Goal: Task Accomplishment & Management: Use online tool/utility

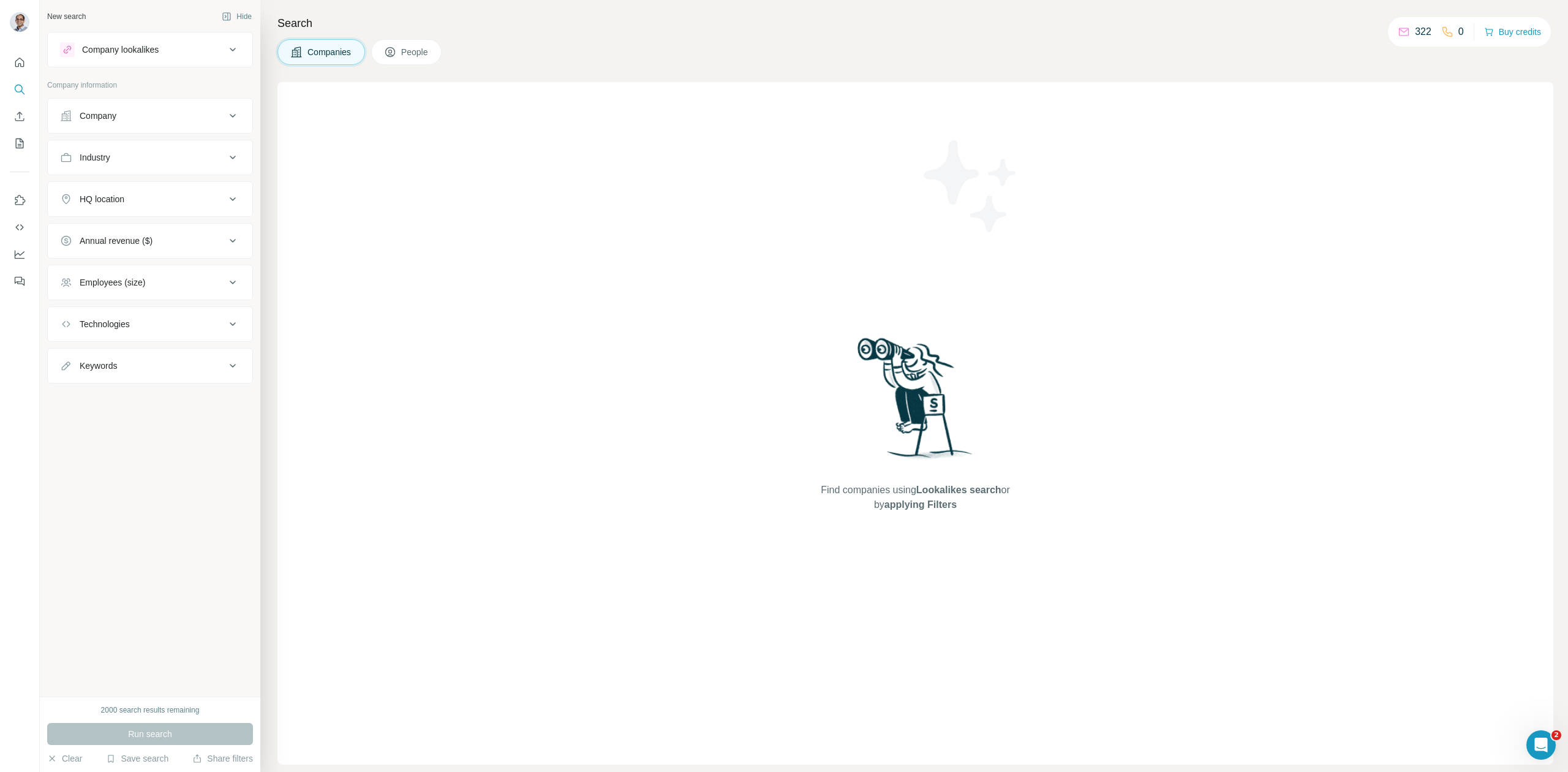
click at [19, 117] on icon "Enrich CSV" at bounding box center [20, 116] width 9 height 9
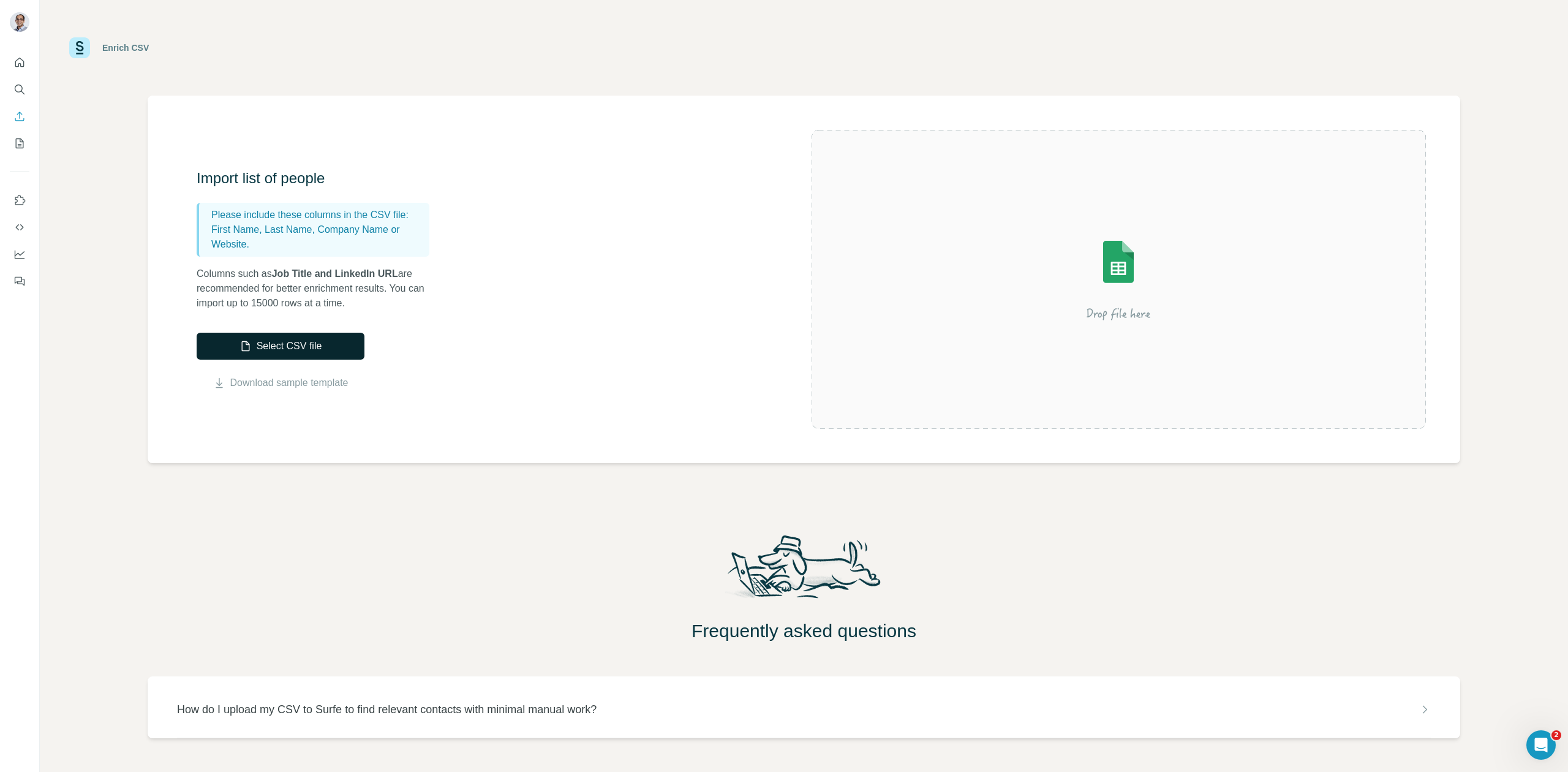
click at [304, 344] on button "Select CSV file" at bounding box center [280, 346] width 168 height 27
click at [342, 335] on button "Select CSV file" at bounding box center [280, 346] width 168 height 27
click at [311, 353] on button "Select CSV file" at bounding box center [280, 346] width 168 height 27
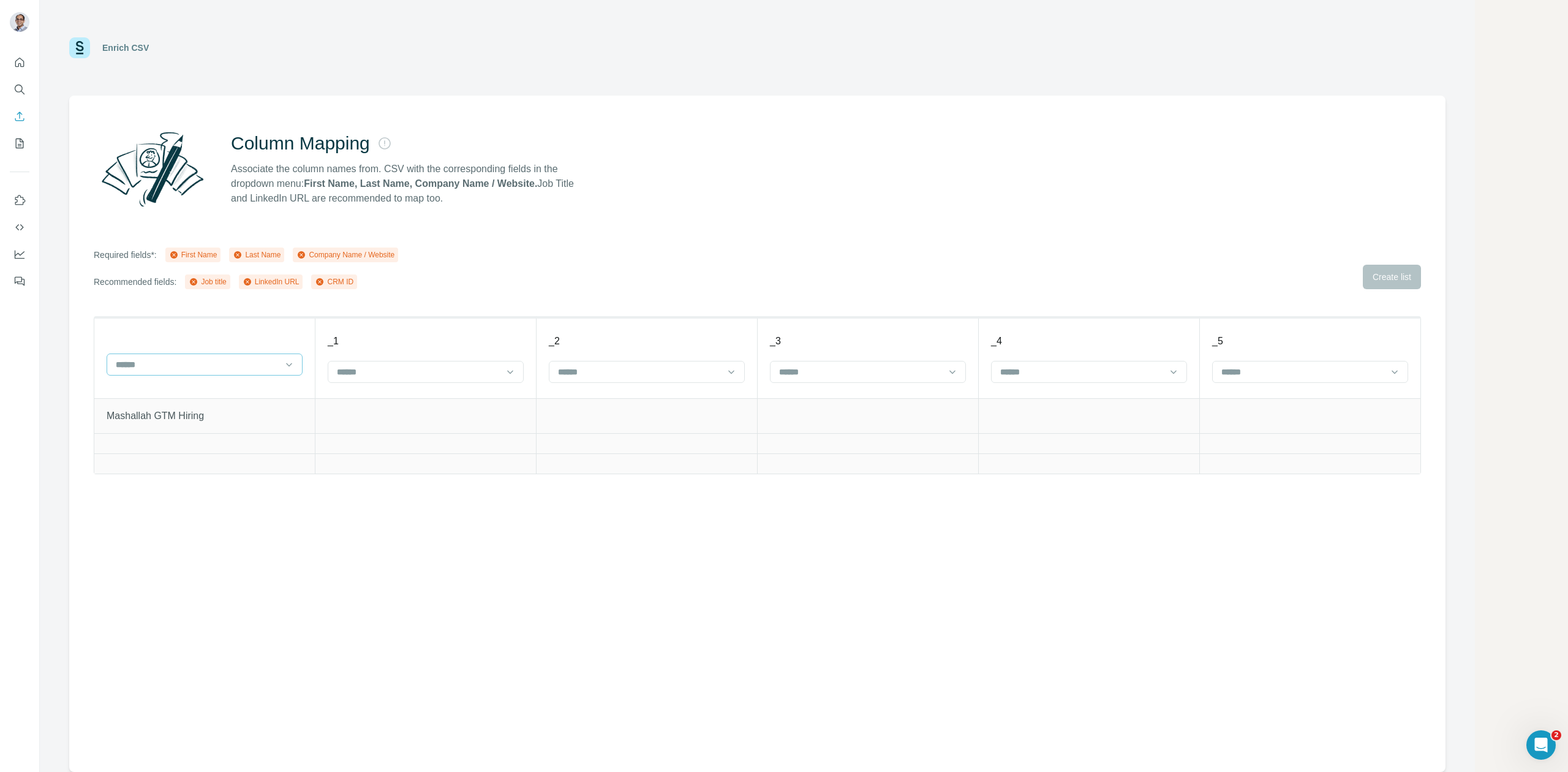
click at [265, 368] on input at bounding box center [197, 364] width 165 height 14
click at [224, 388] on div "First Name" at bounding box center [205, 391] width 175 height 12
click at [380, 375] on input at bounding box center [418, 372] width 165 height 14
click at [390, 442] on p "LinkedIn URL" at bounding box center [364, 443] width 52 height 12
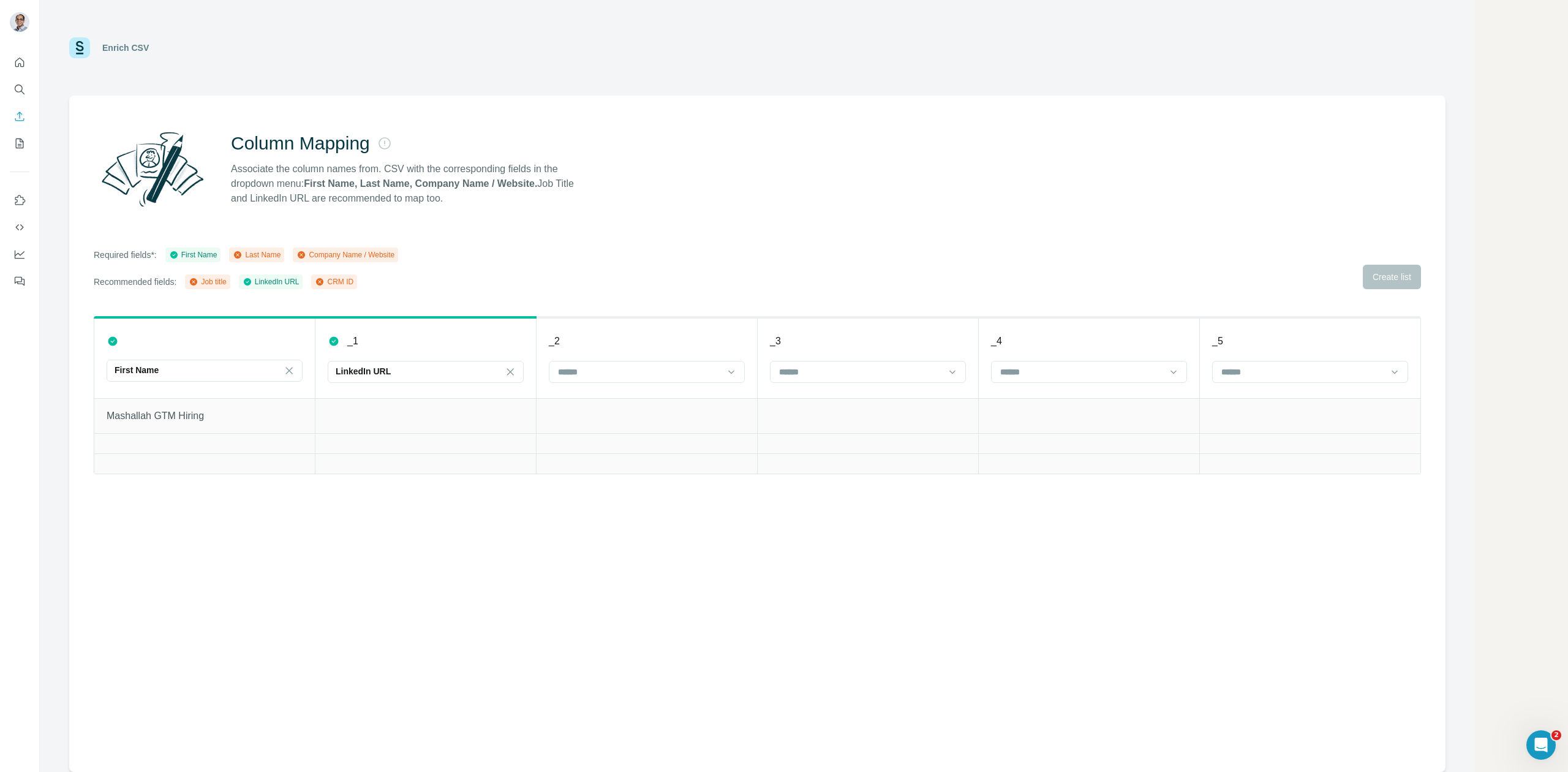
scroll to position [22, 0]
click at [295, 369] on icon at bounding box center [289, 370] width 12 height 12
click at [512, 375] on icon at bounding box center [510, 372] width 12 height 12
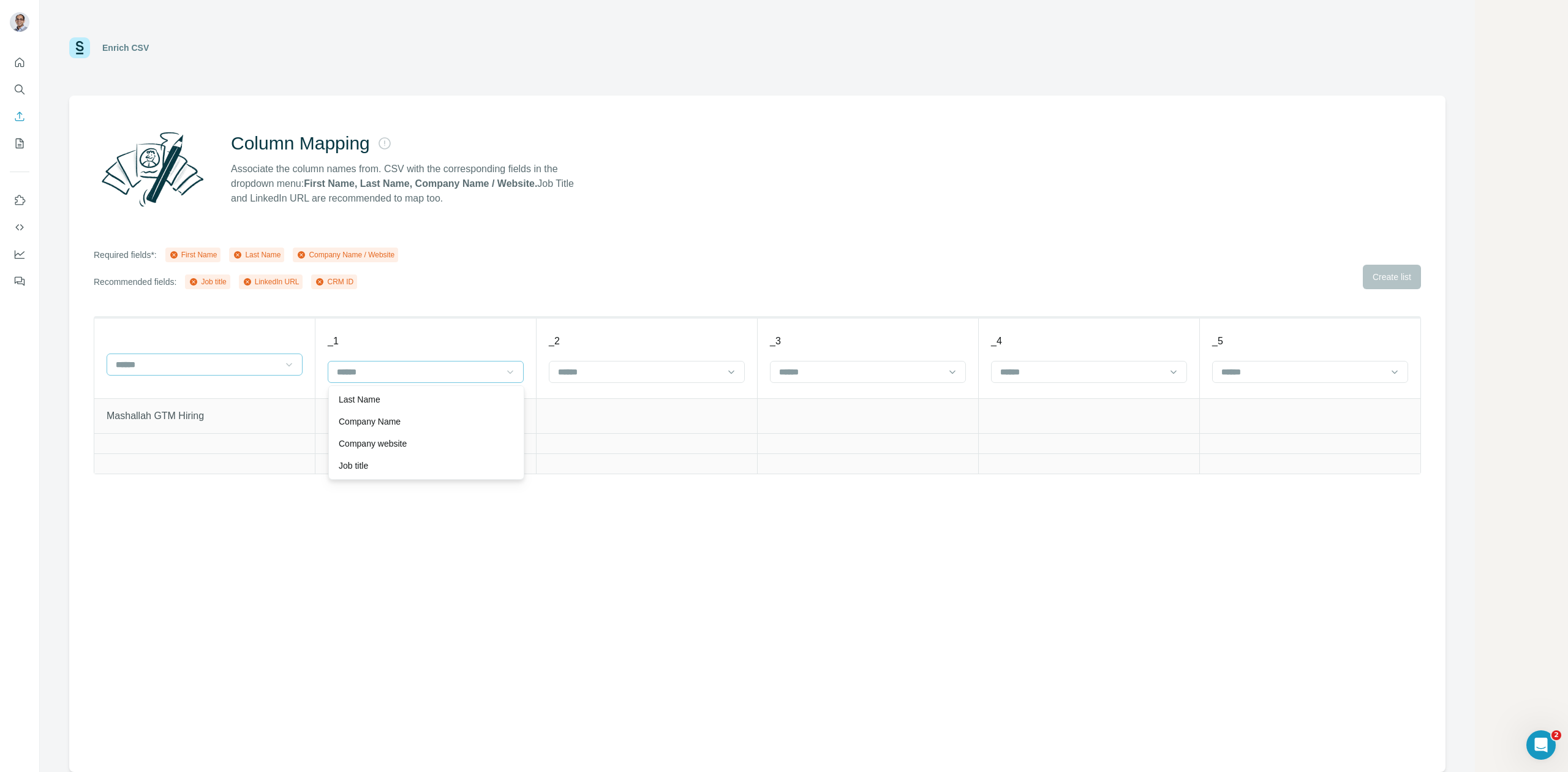
click at [649, 438] on td at bounding box center [648, 443] width 221 height 20
click at [649, 365] on input at bounding box center [639, 372] width 165 height 14
click at [615, 399] on div "First Name" at bounding box center [648, 399] width 175 height 12
click at [832, 368] on input at bounding box center [860, 372] width 165 height 14
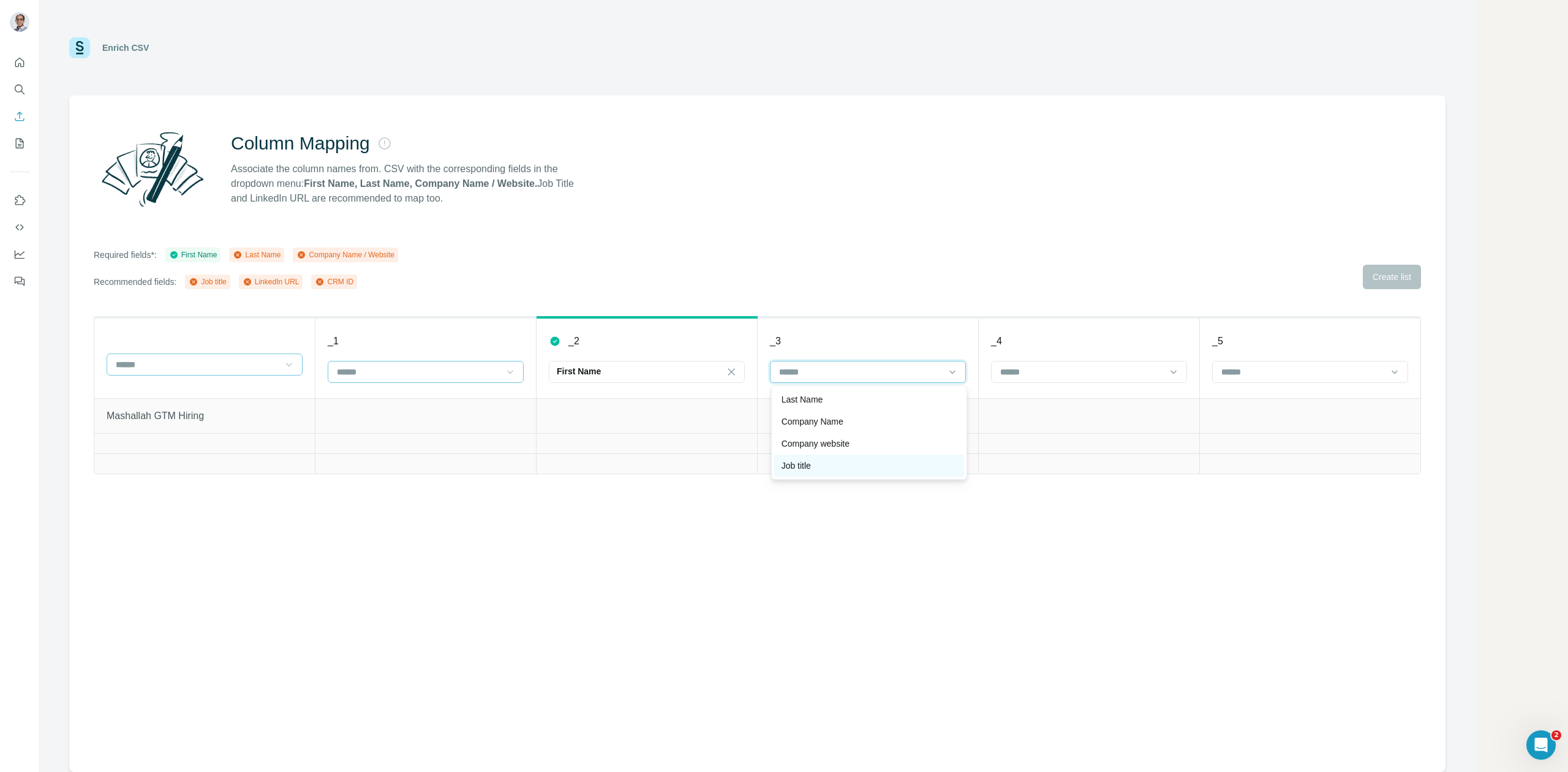
scroll to position [44, 0]
click at [845, 444] on div "LinkedIn URL" at bounding box center [869, 443] width 175 height 12
click at [1034, 372] on input at bounding box center [1081, 372] width 165 height 14
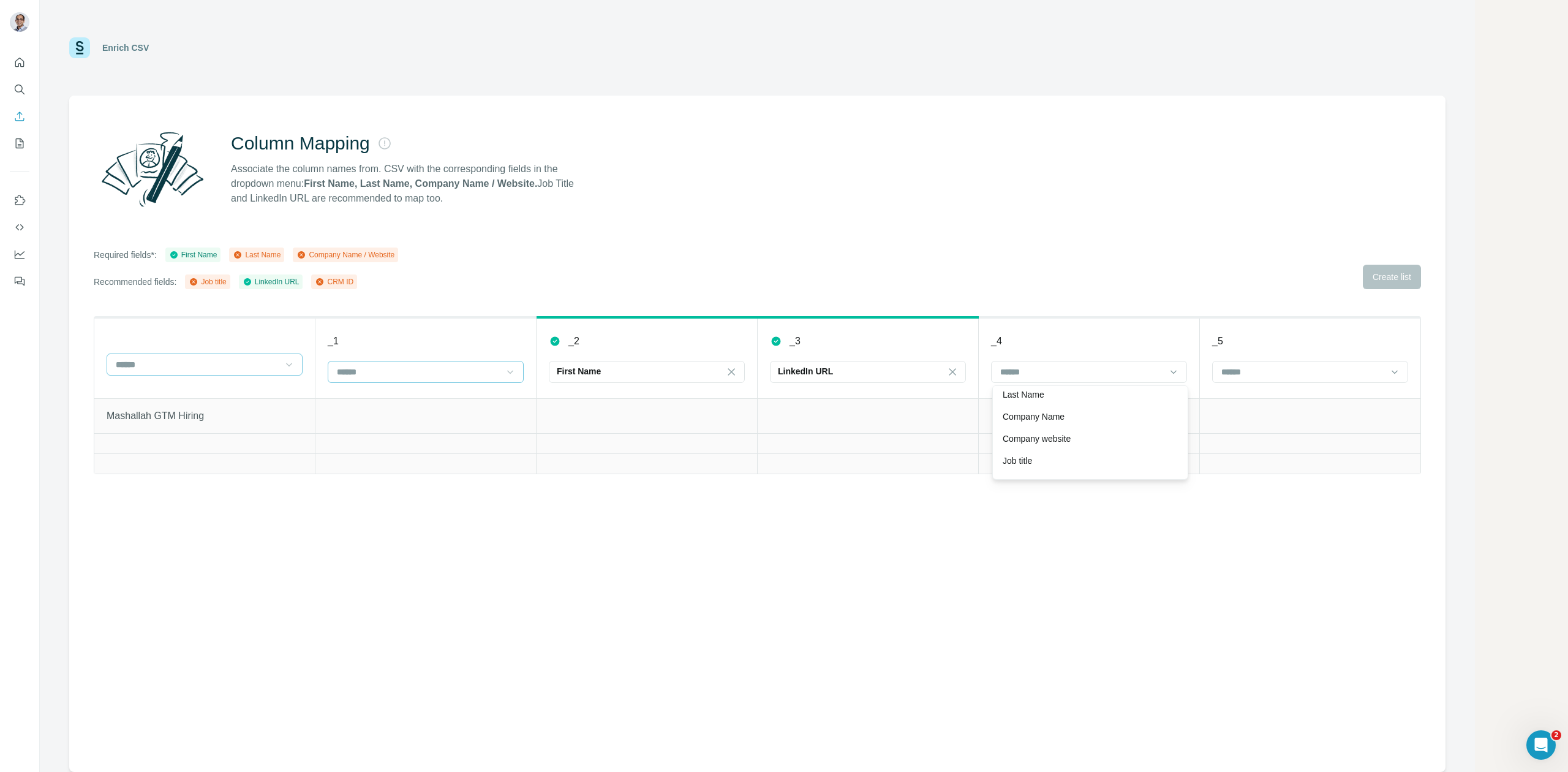
scroll to position [0, 0]
click at [1104, 510] on div "Column Mapping Associate the column names from. CSV with the corresponding fiel…" at bounding box center [758, 433] width 1376 height 677
click at [241, 255] on icon at bounding box center [237, 254] width 7 height 7
click at [1154, 373] on input at bounding box center [1081, 372] width 165 height 14
click at [1274, 596] on div "Column Mapping Associate the column names from. CSV with the corresponding fiel…" at bounding box center [758, 433] width 1376 height 677
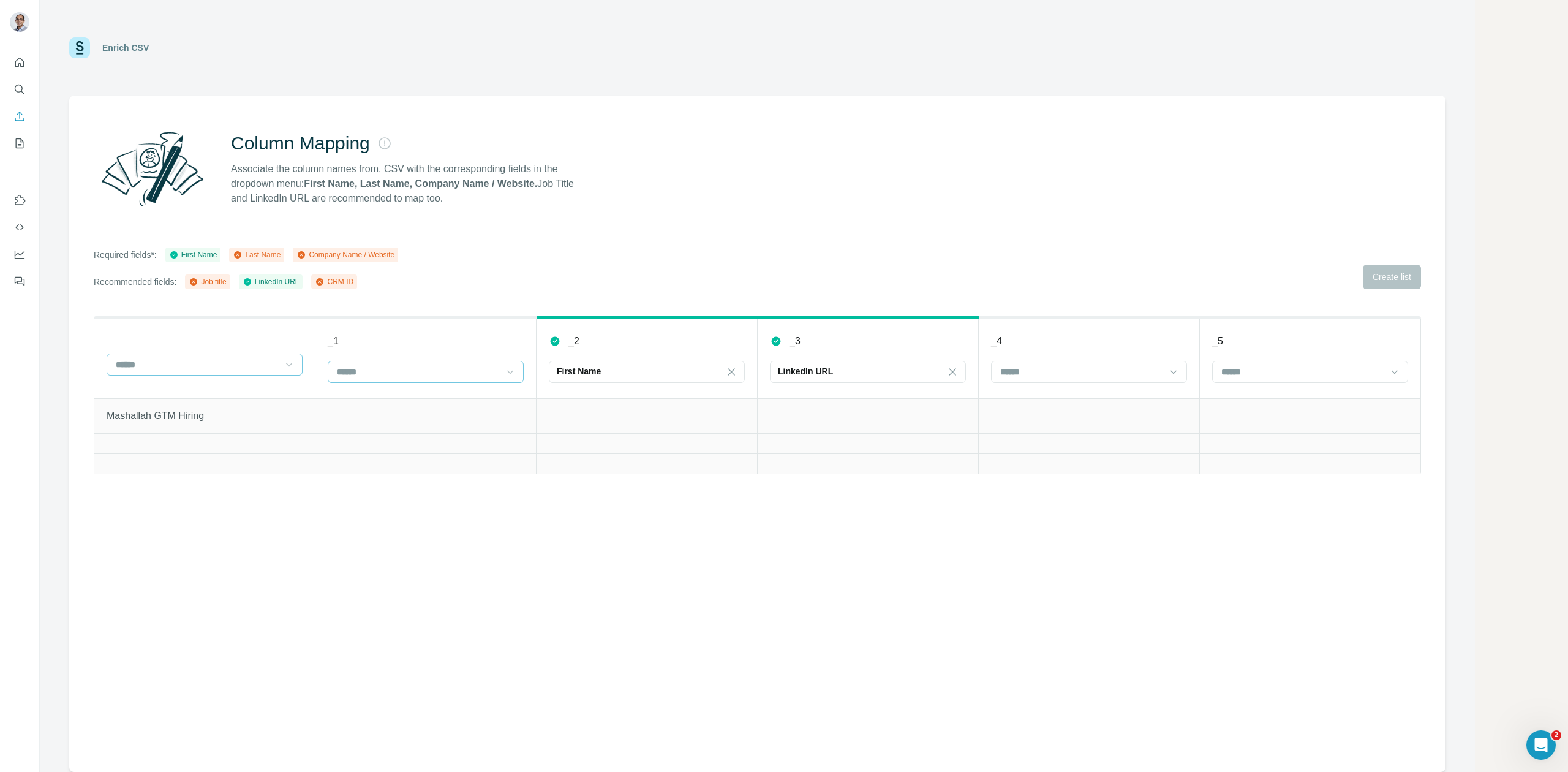
click at [324, 281] on icon at bounding box center [319, 281] width 10 height 10
click at [378, 272] on div "Required fields*: First Name Last Name Company Name / Website Recommended field…" at bounding box center [246, 268] width 304 height 42
click at [221, 371] on input at bounding box center [197, 364] width 165 height 14
click at [1057, 373] on input at bounding box center [1081, 372] width 165 height 14
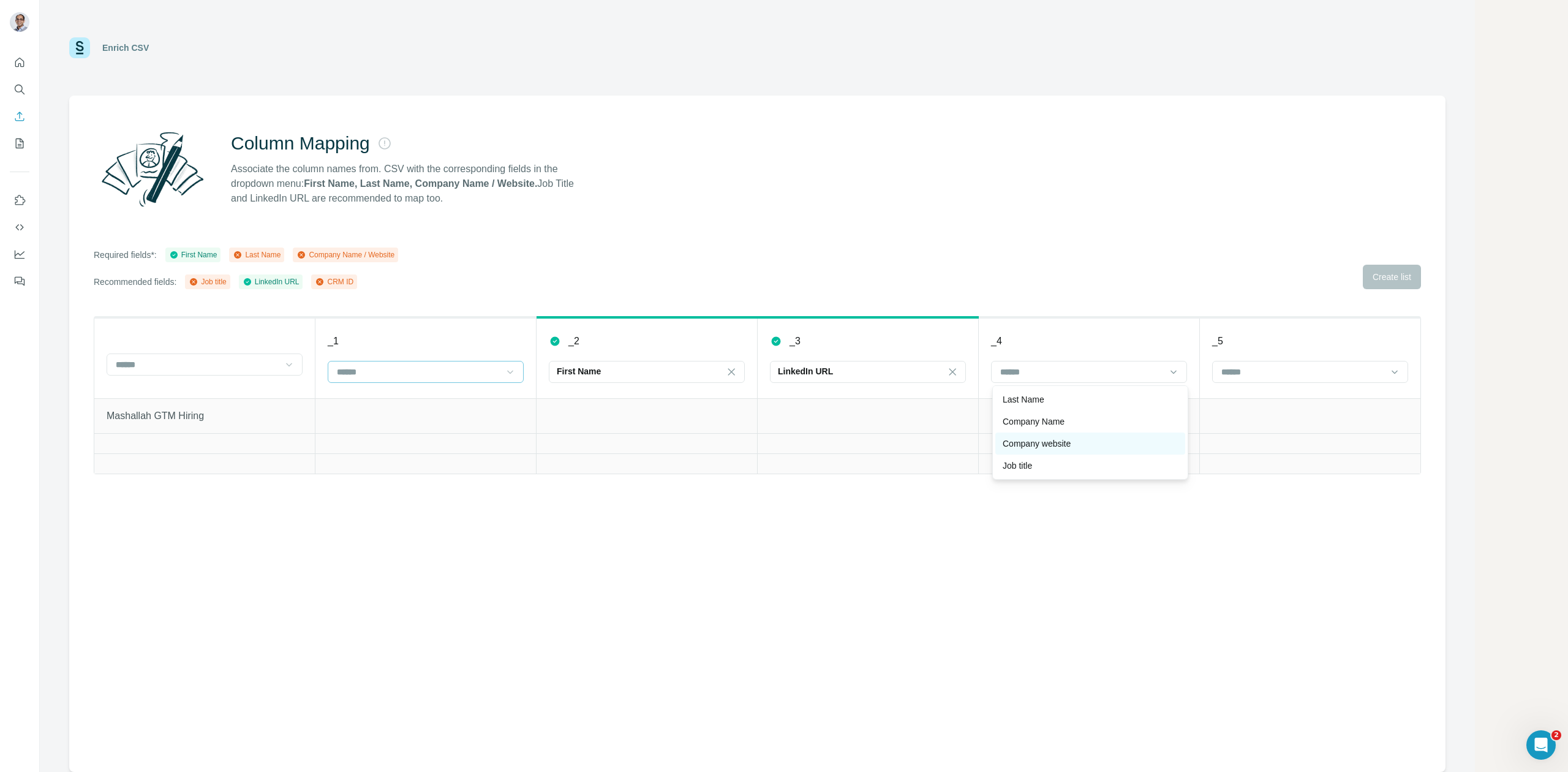
click at [1061, 439] on p "Company website" at bounding box center [1037, 443] width 68 height 12
click at [1314, 361] on div at bounding box center [1303, 372] width 165 height 21
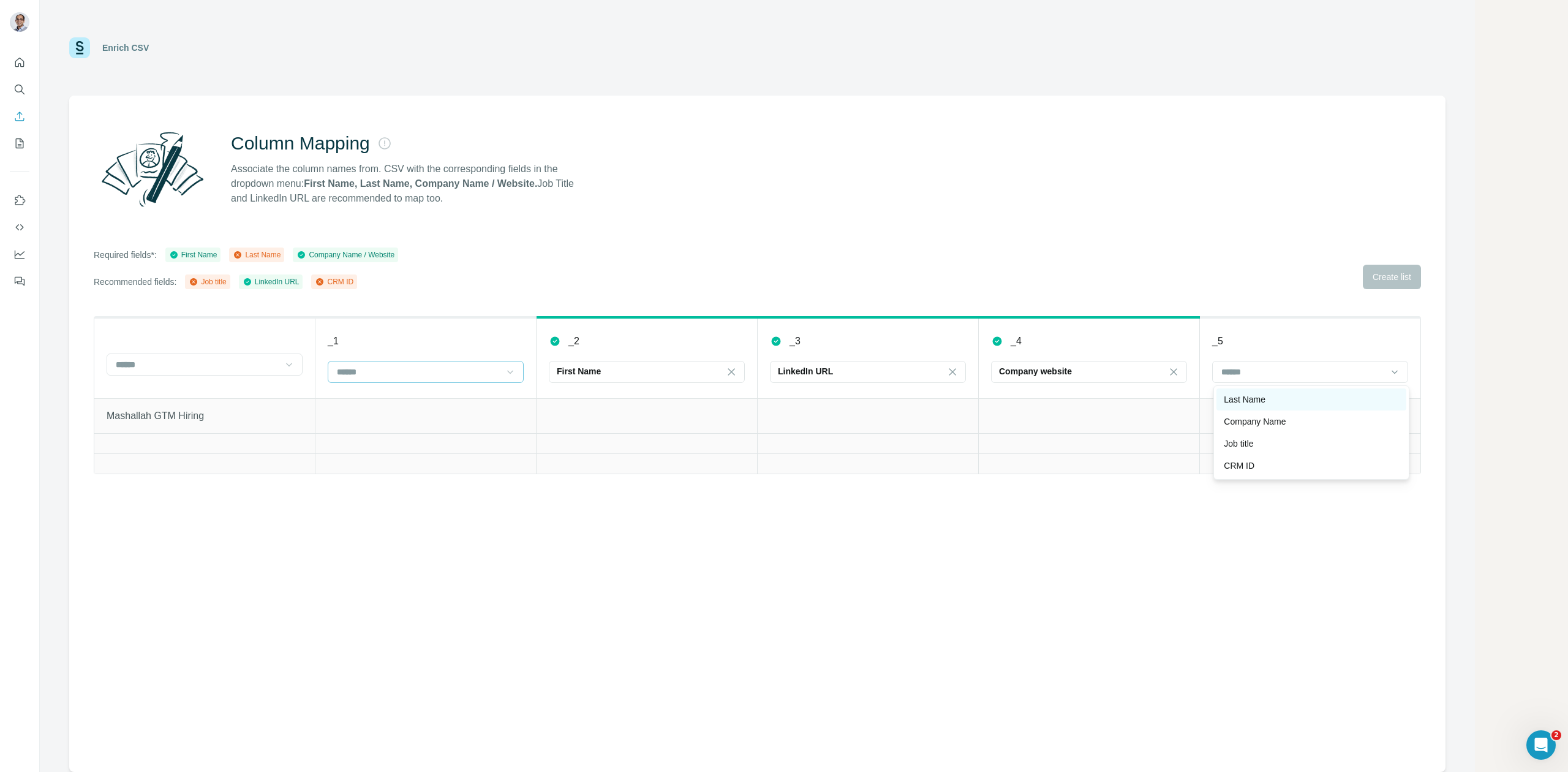
click at [1267, 410] on div "Last Name" at bounding box center [1311, 399] width 190 height 22
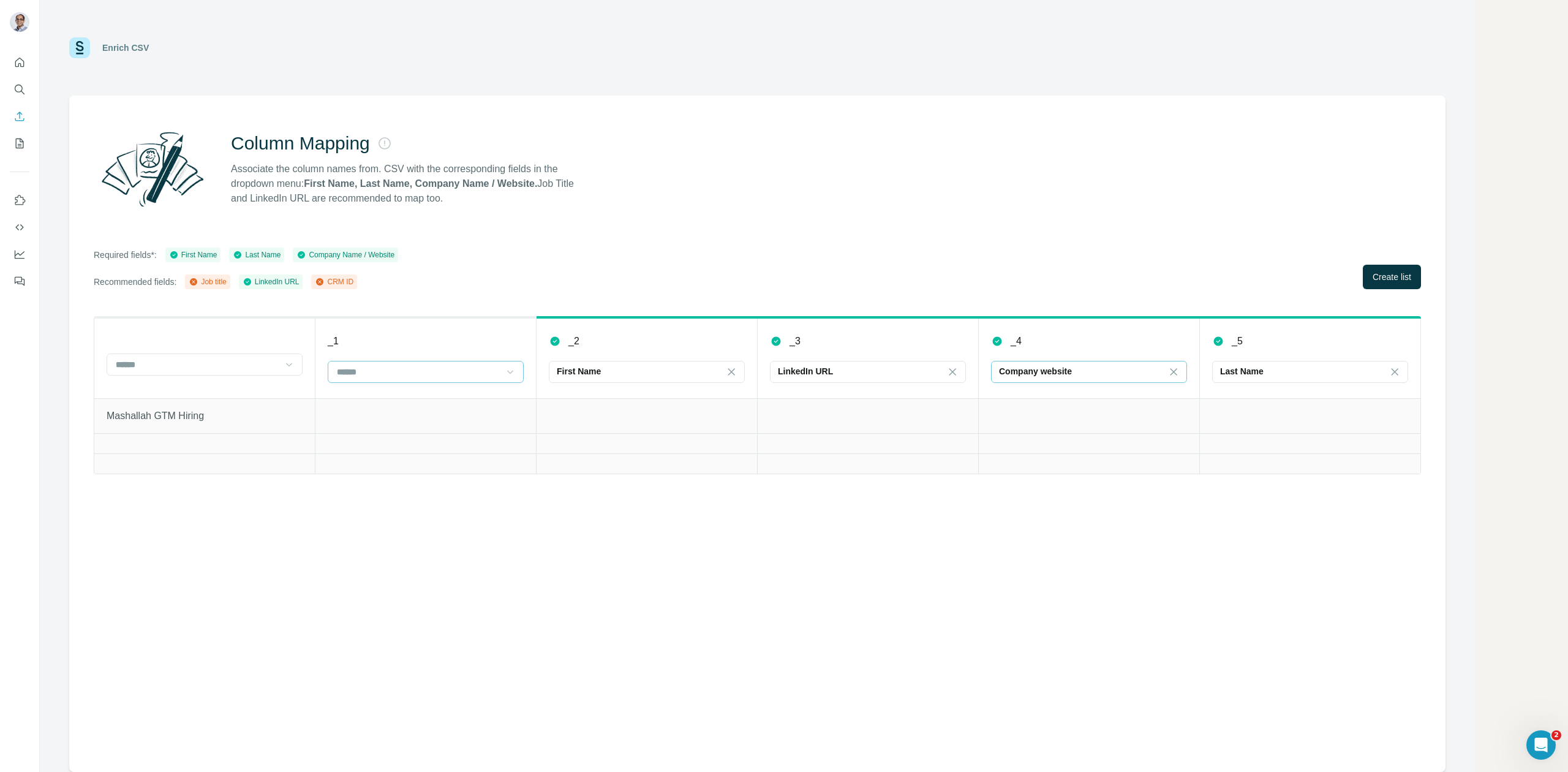
click at [1088, 373] on div "Company website" at bounding box center [1081, 371] width 165 height 12
click at [1220, 434] on td at bounding box center [1311, 443] width 221 height 20
click at [1276, 372] on div "Last Name" at bounding box center [1303, 371] width 165 height 12
click at [1265, 424] on div "Job title" at bounding box center [1311, 421] width 175 height 12
click at [1328, 373] on div "Job title" at bounding box center [1303, 371] width 165 height 12
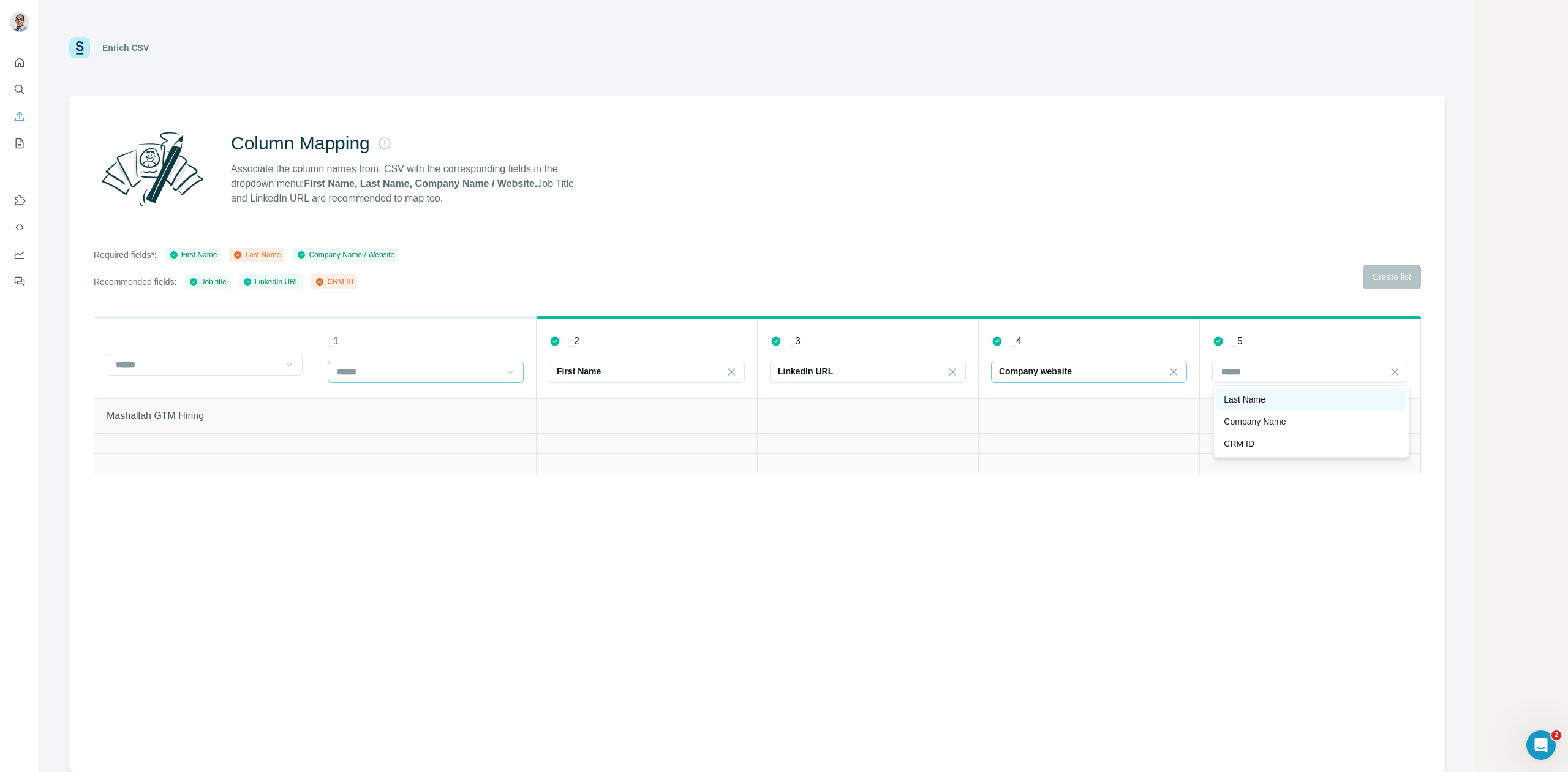
click at [1307, 397] on div "Last Name" at bounding box center [1311, 399] width 175 height 12
click at [1303, 373] on div "Last Name" at bounding box center [1303, 371] width 165 height 12
click at [1297, 303] on div "Column Mapping Associate the column names from. CSV with the corresponding fiel…" at bounding box center [758, 433] width 1376 height 677
click at [1388, 276] on span "Create list" at bounding box center [1392, 277] width 39 height 12
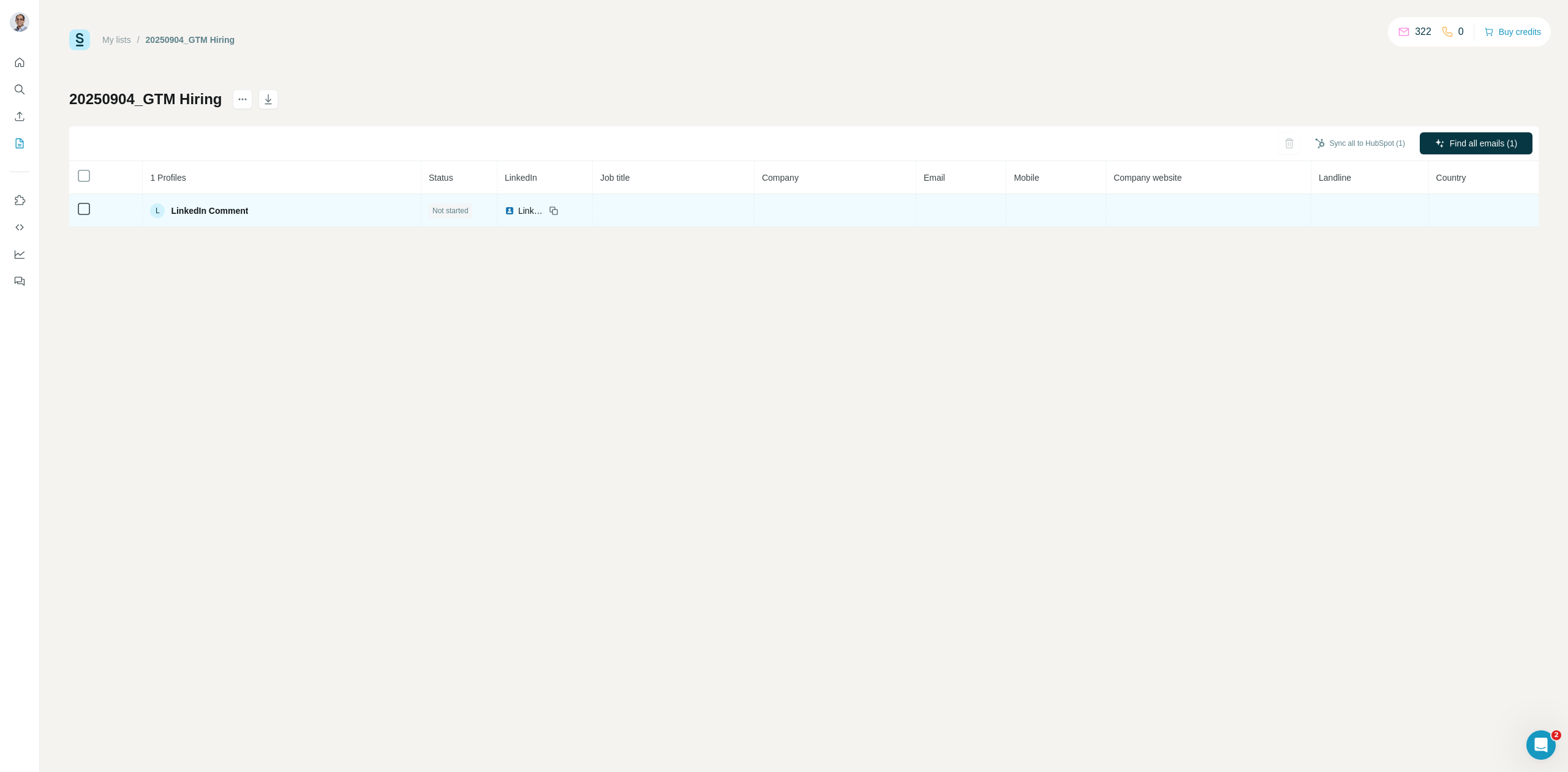
click at [214, 212] on span "LinkedIn Comment" at bounding box center [209, 211] width 77 height 12
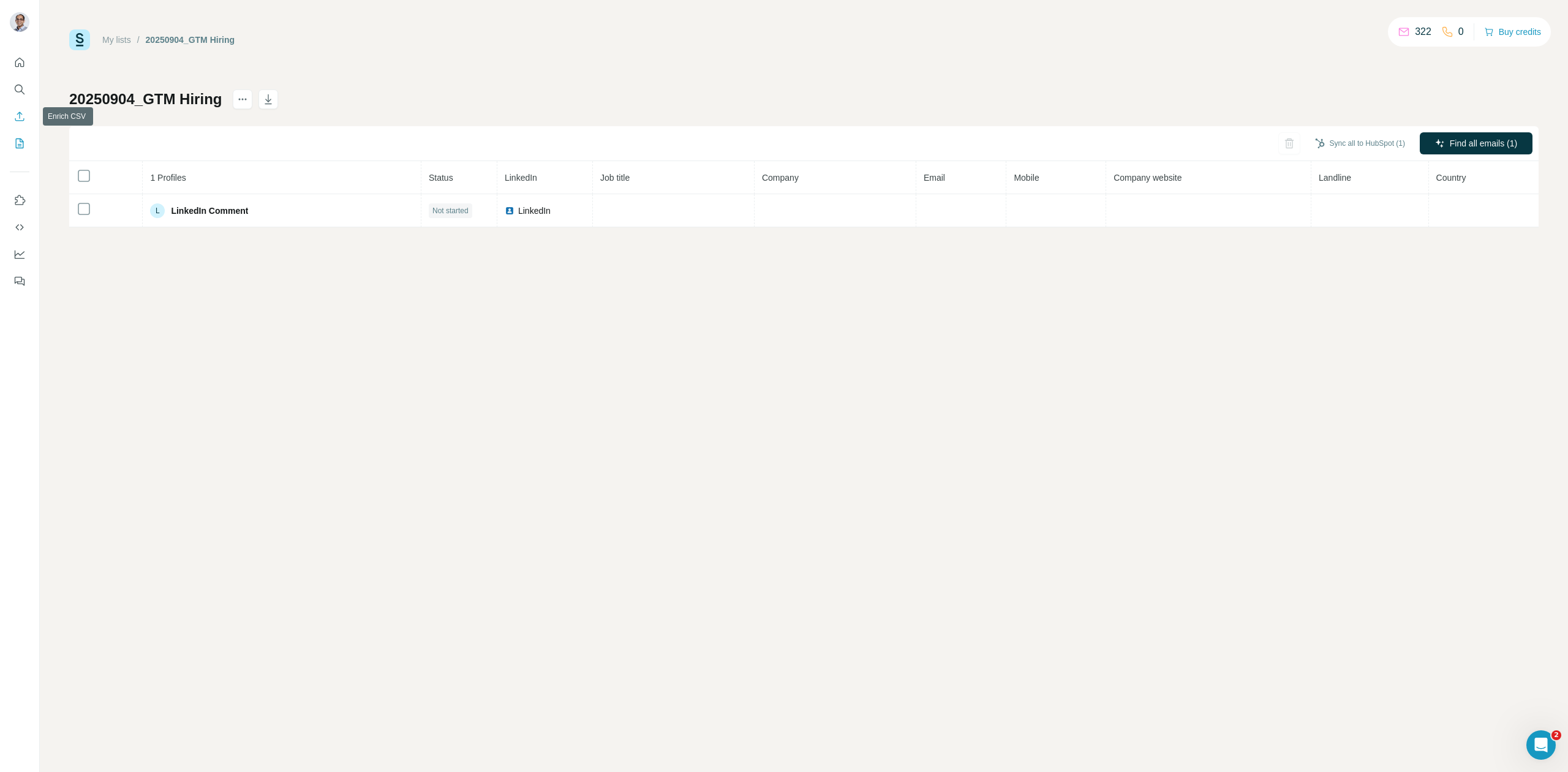
click at [24, 120] on icon "Enrich CSV" at bounding box center [19, 116] width 12 height 12
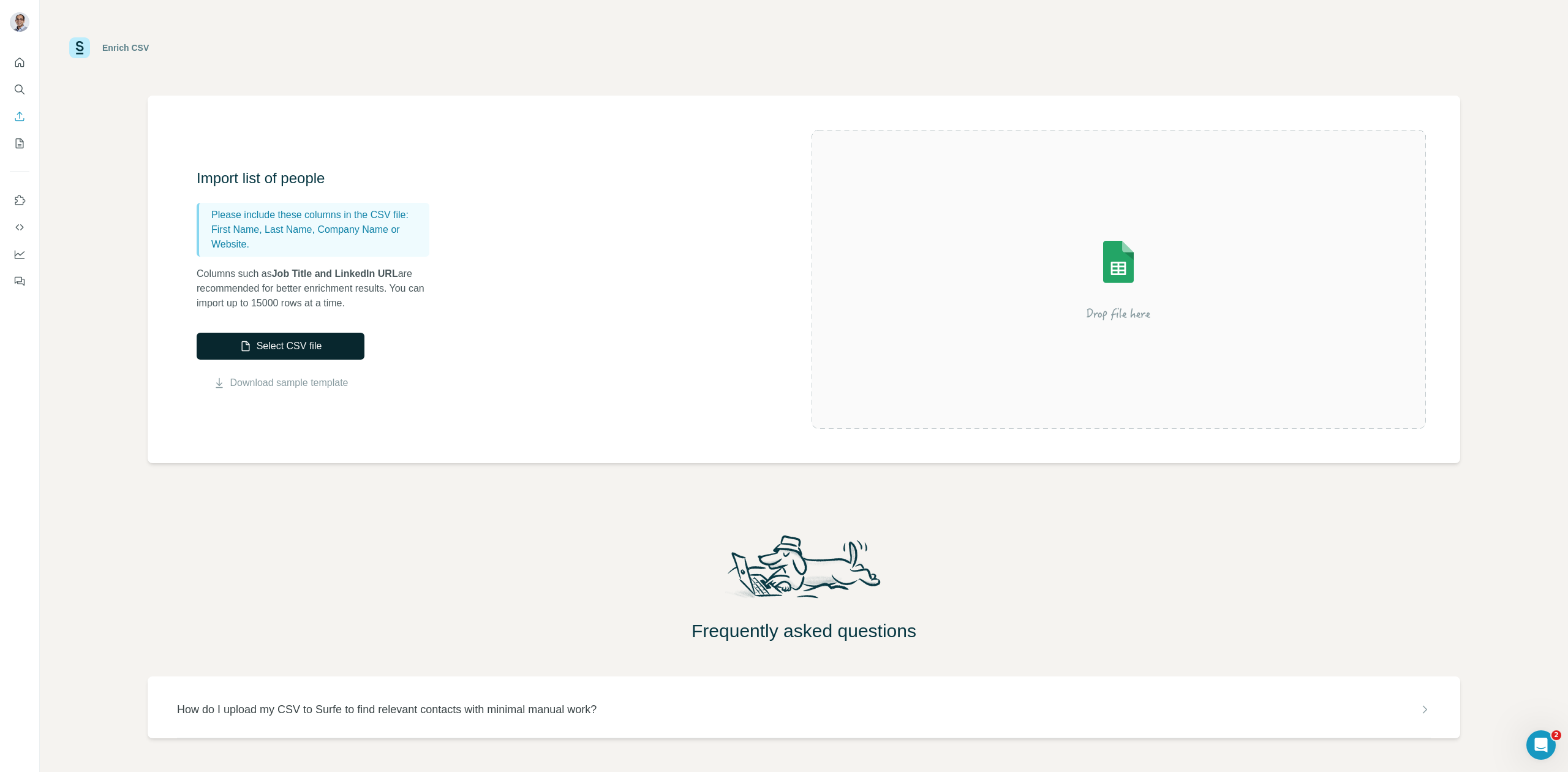
click at [281, 344] on button "Select CSV file" at bounding box center [280, 346] width 168 height 27
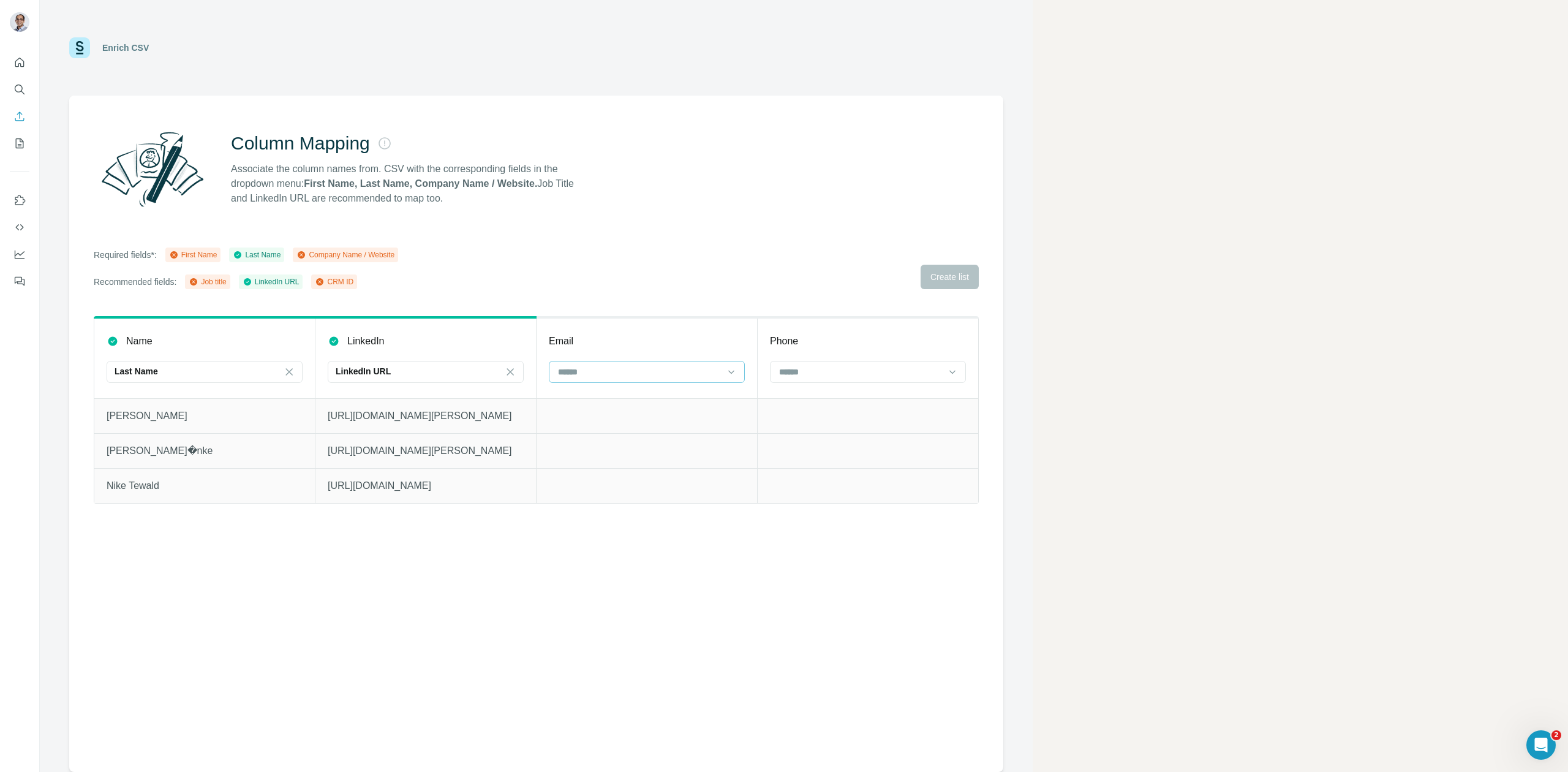
click at [582, 377] on input at bounding box center [639, 372] width 165 height 14
click at [655, 293] on div "Column Mapping Associate the column names from. CSV with the corresponding fiel…" at bounding box center [536, 433] width 934 height 677
click at [631, 373] on input at bounding box center [639, 372] width 165 height 14
click at [638, 442] on div "Company website" at bounding box center [648, 443] width 175 height 12
click at [803, 373] on input at bounding box center [860, 372] width 165 height 14
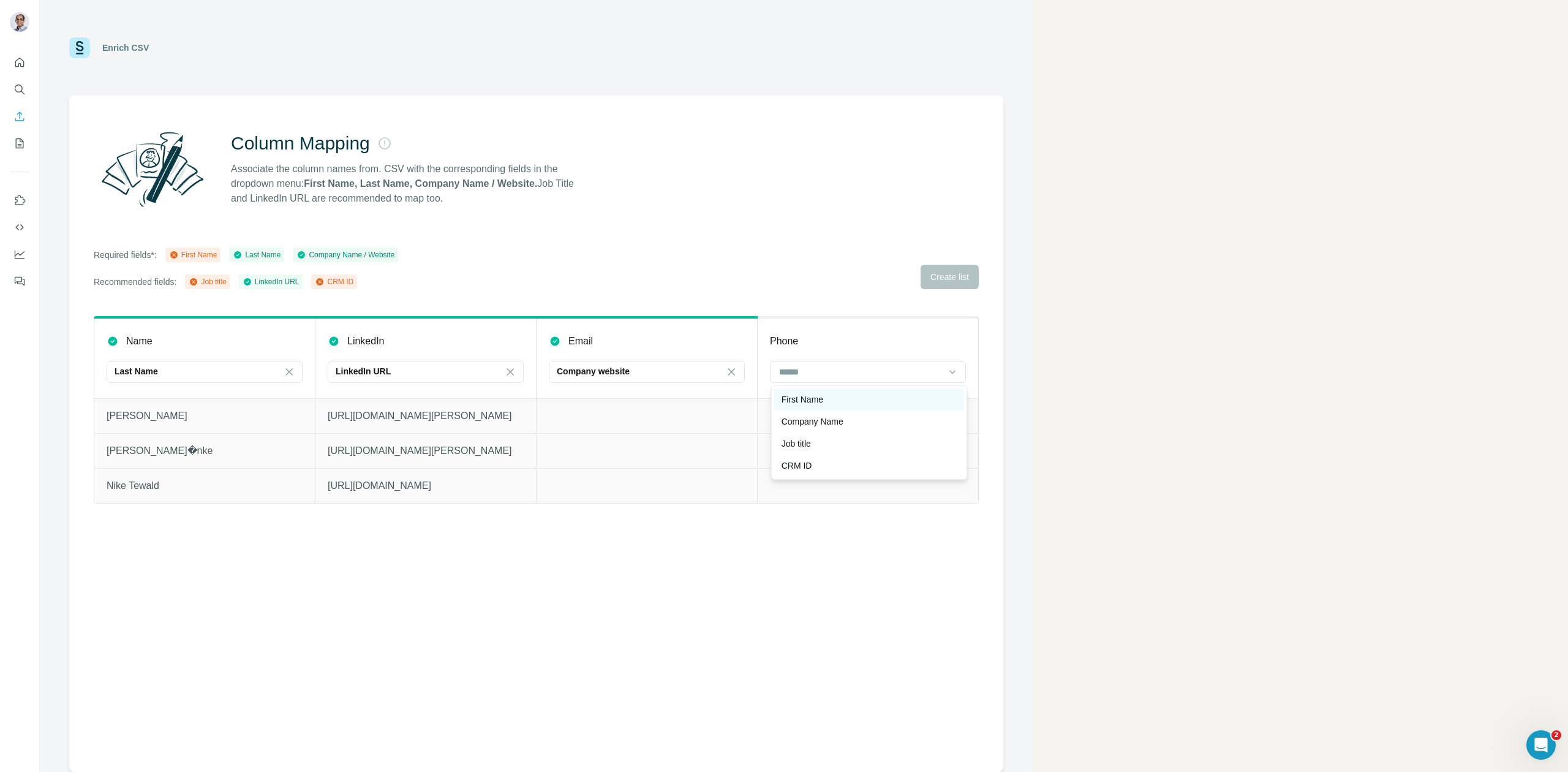
click at [807, 403] on p "First Name" at bounding box center [802, 399] width 42 height 12
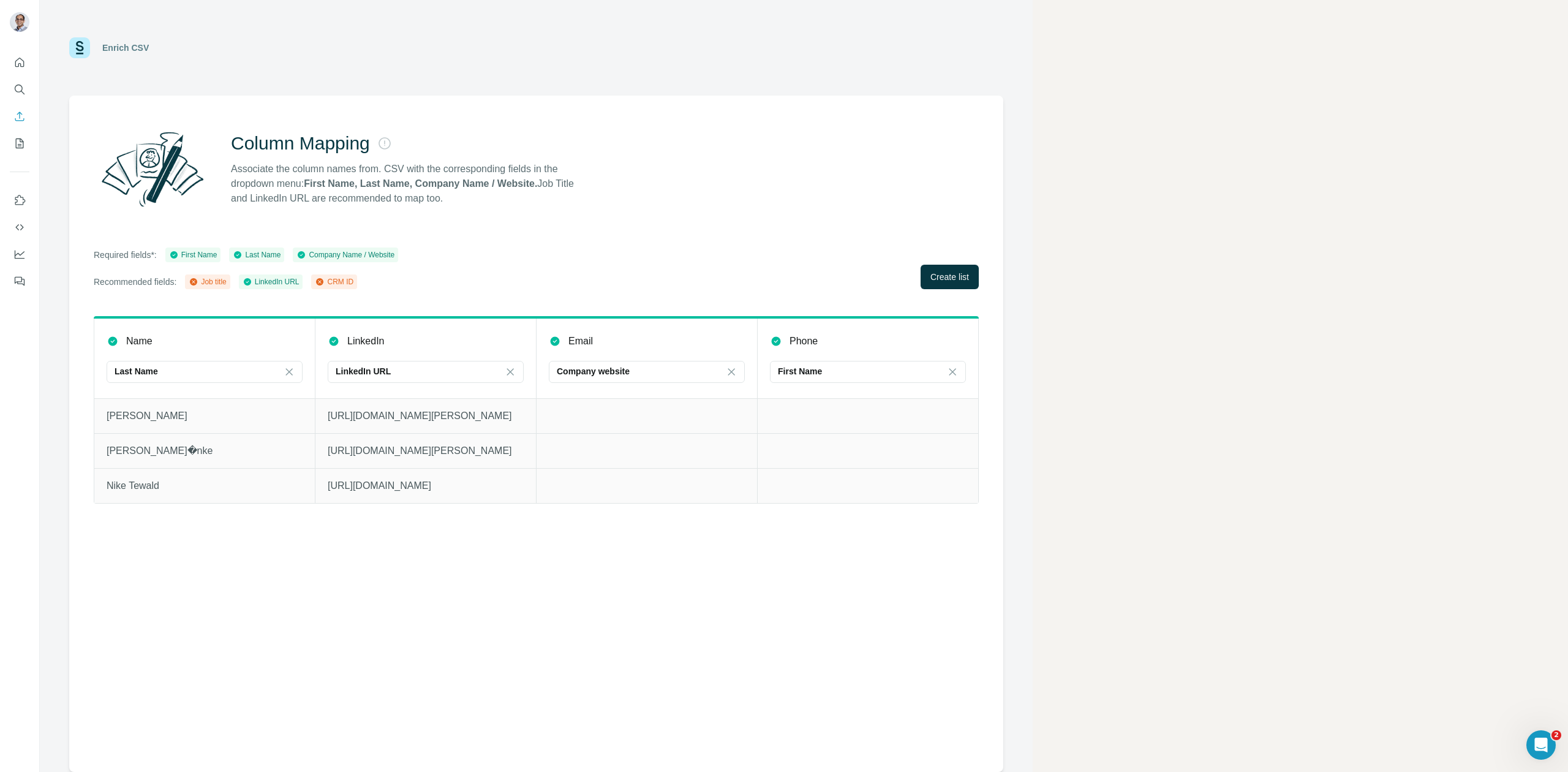
click at [675, 385] on div "Company website" at bounding box center [647, 373] width 196 height 24
click at [731, 370] on icon at bounding box center [731, 372] width 6 height 6
click at [735, 366] on icon at bounding box center [731, 372] width 12 height 12
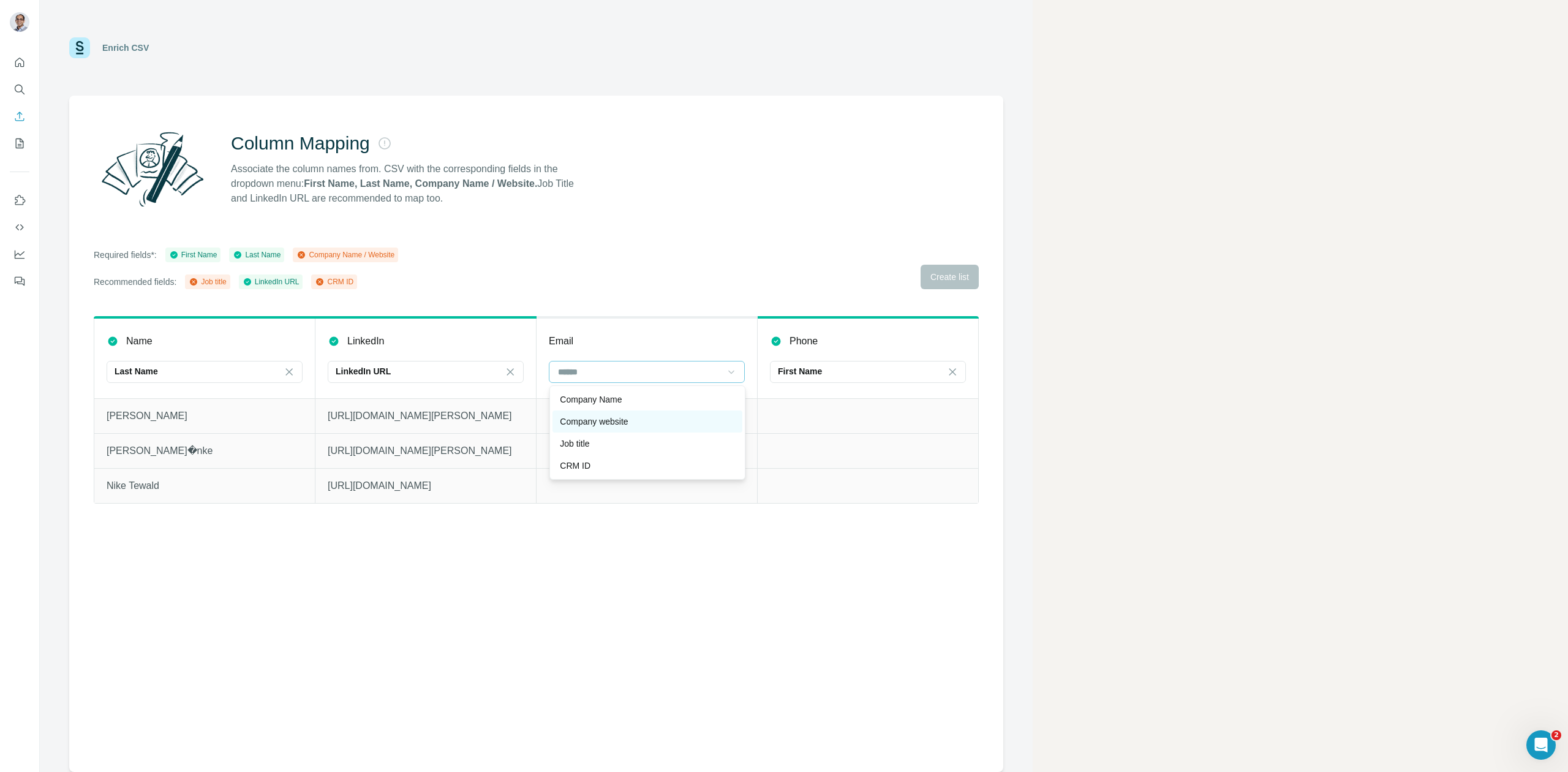
click at [638, 420] on div "Company website" at bounding box center [648, 421] width 175 height 12
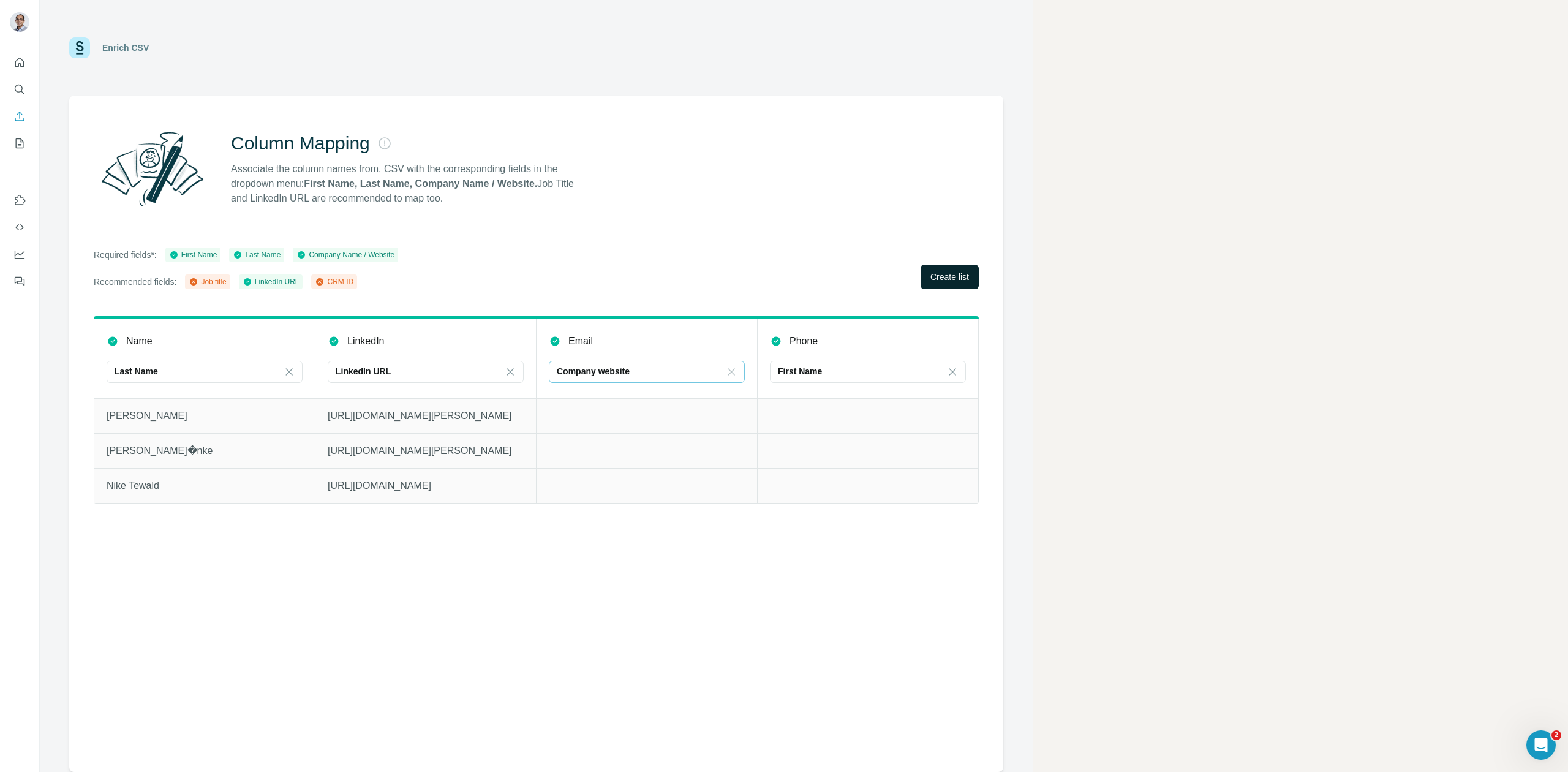
click at [962, 275] on span "Create list" at bounding box center [949, 277] width 39 height 12
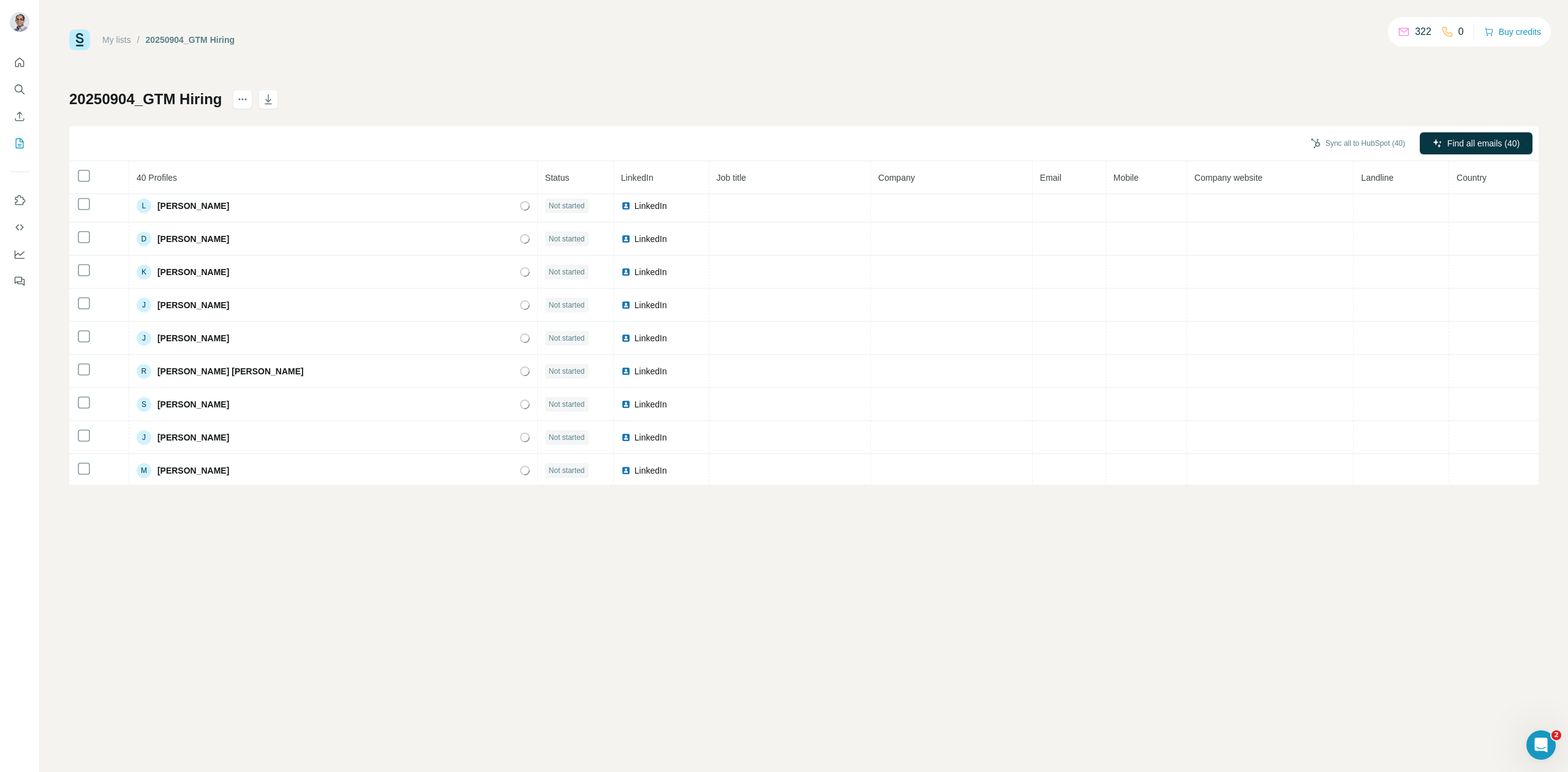
scroll to position [1050, 0]
click at [1517, 30] on button "Buy credits" at bounding box center [1513, 32] width 57 height 17
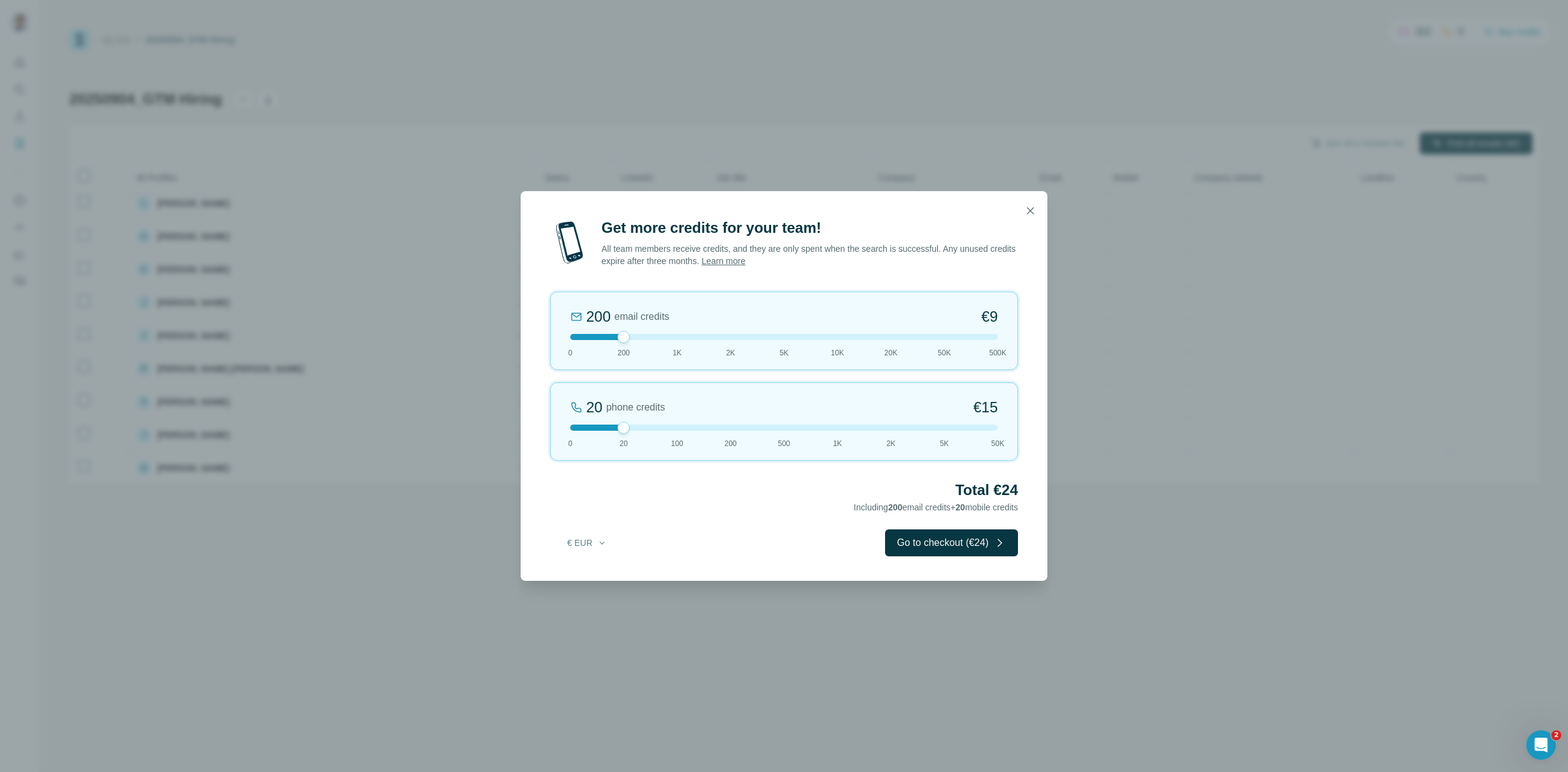
click at [678, 432] on div "20 phone credits €15 0 20 100 200 500 1K 2K 5K 50K" at bounding box center [784, 422] width 468 height 79
click at [658, 428] on div at bounding box center [784, 428] width 427 height 6
click at [645, 429] on div at bounding box center [784, 428] width 427 height 6
click at [658, 424] on div at bounding box center [784, 428] width 427 height 6
click at [925, 544] on button "Go to checkout (€81)" at bounding box center [951, 543] width 133 height 27
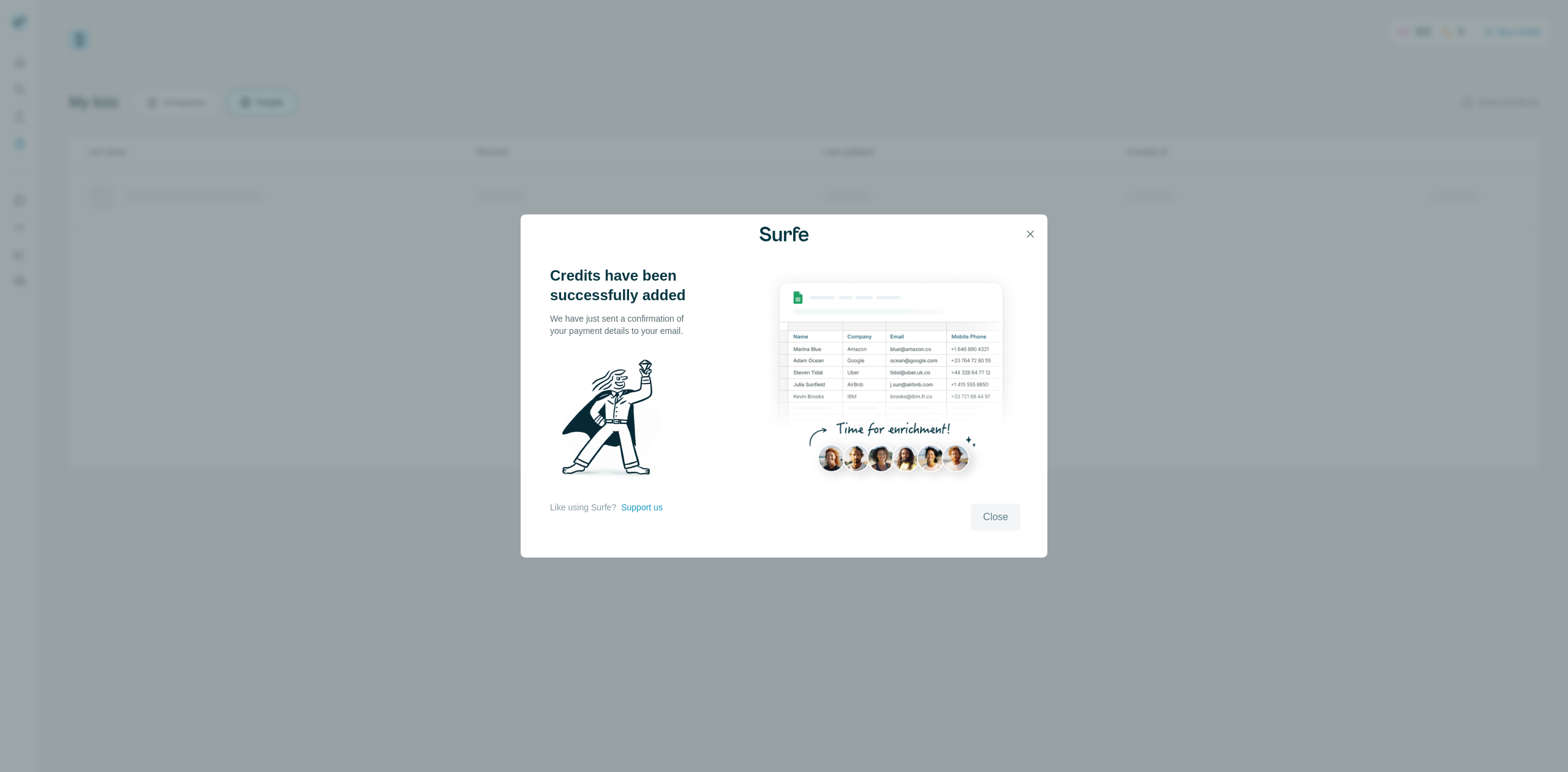
click at [987, 513] on span "Close" at bounding box center [995, 517] width 25 height 15
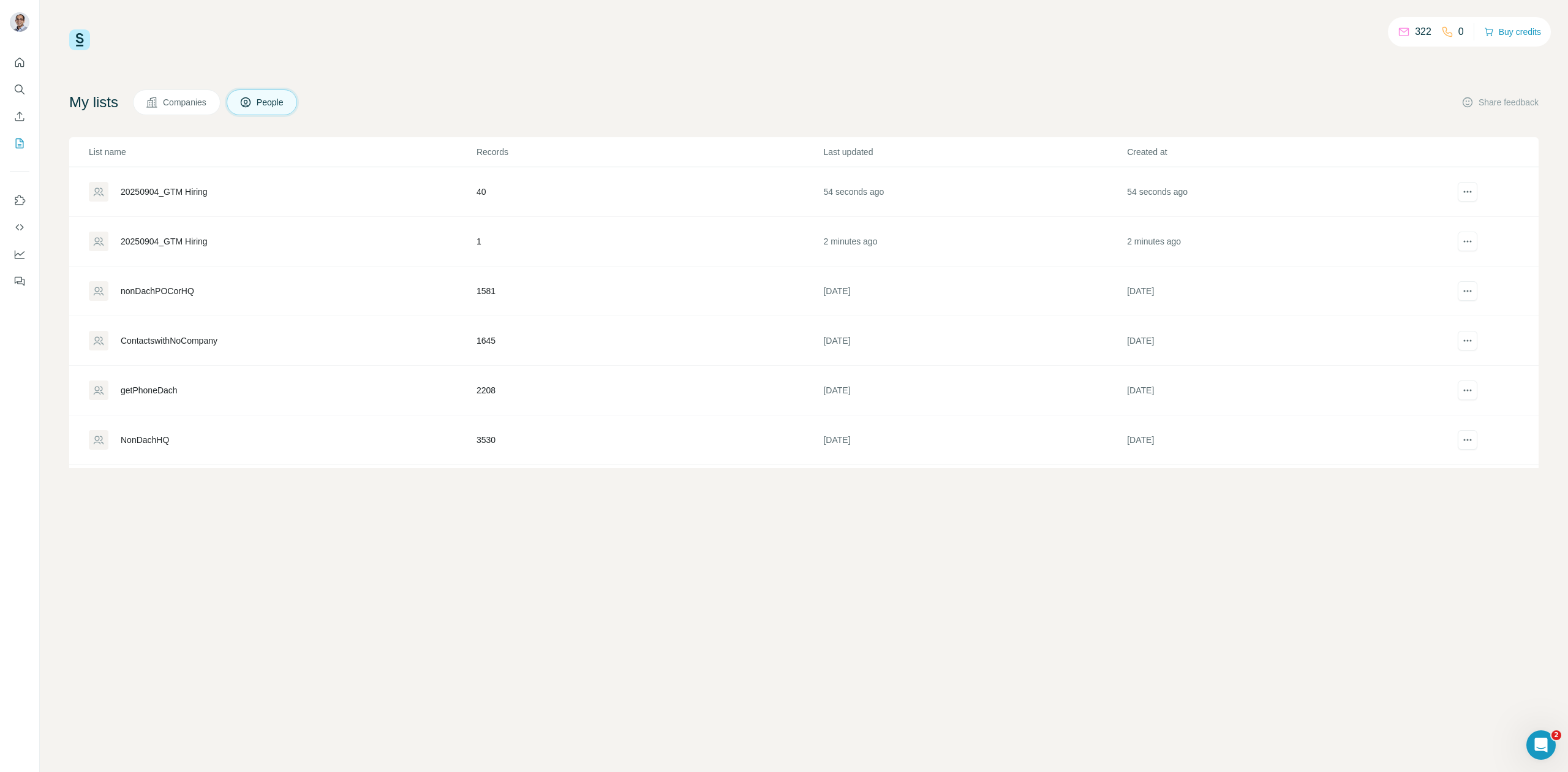
click at [172, 187] on div "20250904_GTM Hiring" at bounding box center [163, 191] width 87 height 12
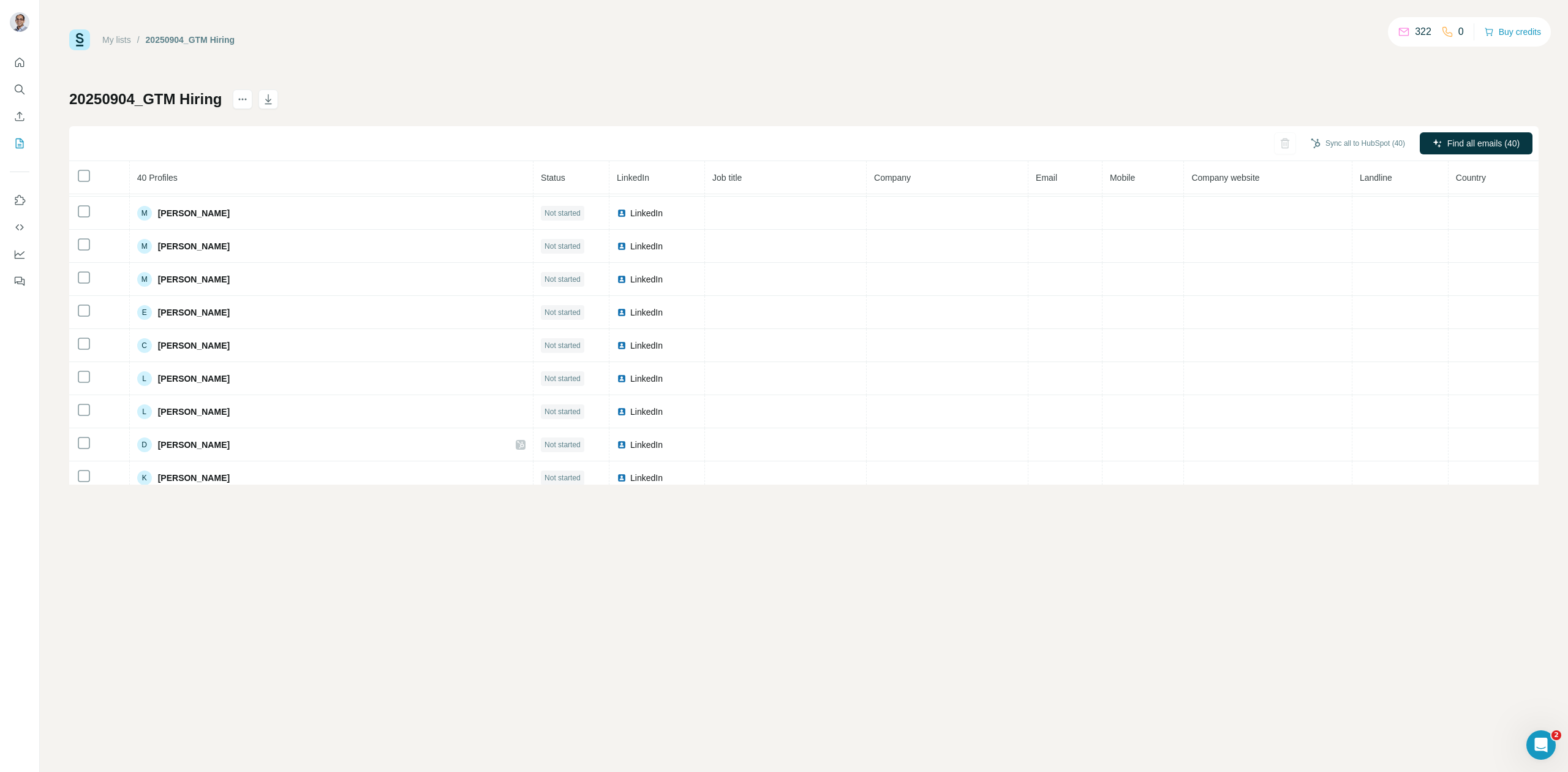
scroll to position [1050, 0]
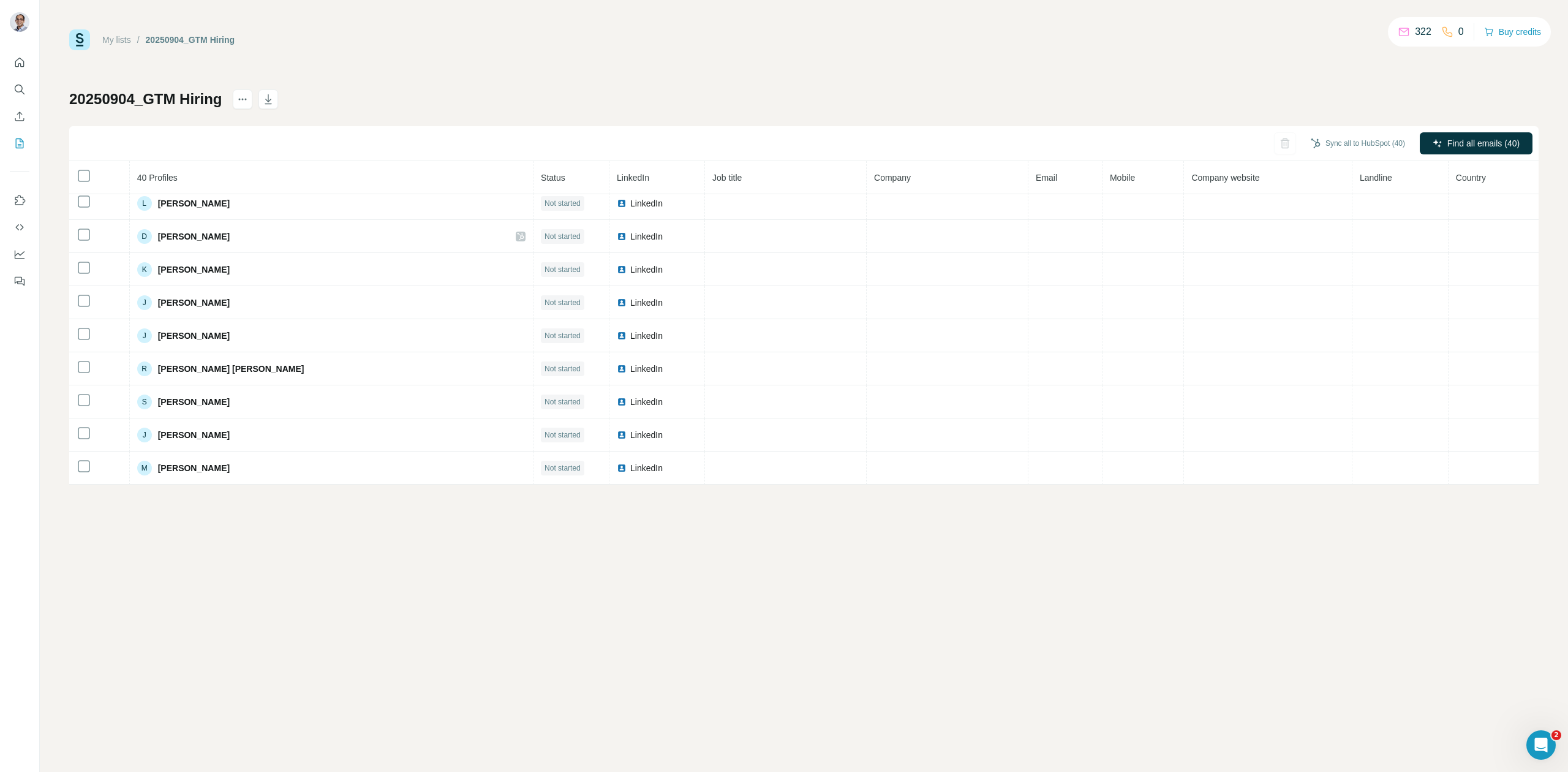
click at [1421, 37] on p "322" at bounding box center [1423, 32] width 17 height 15
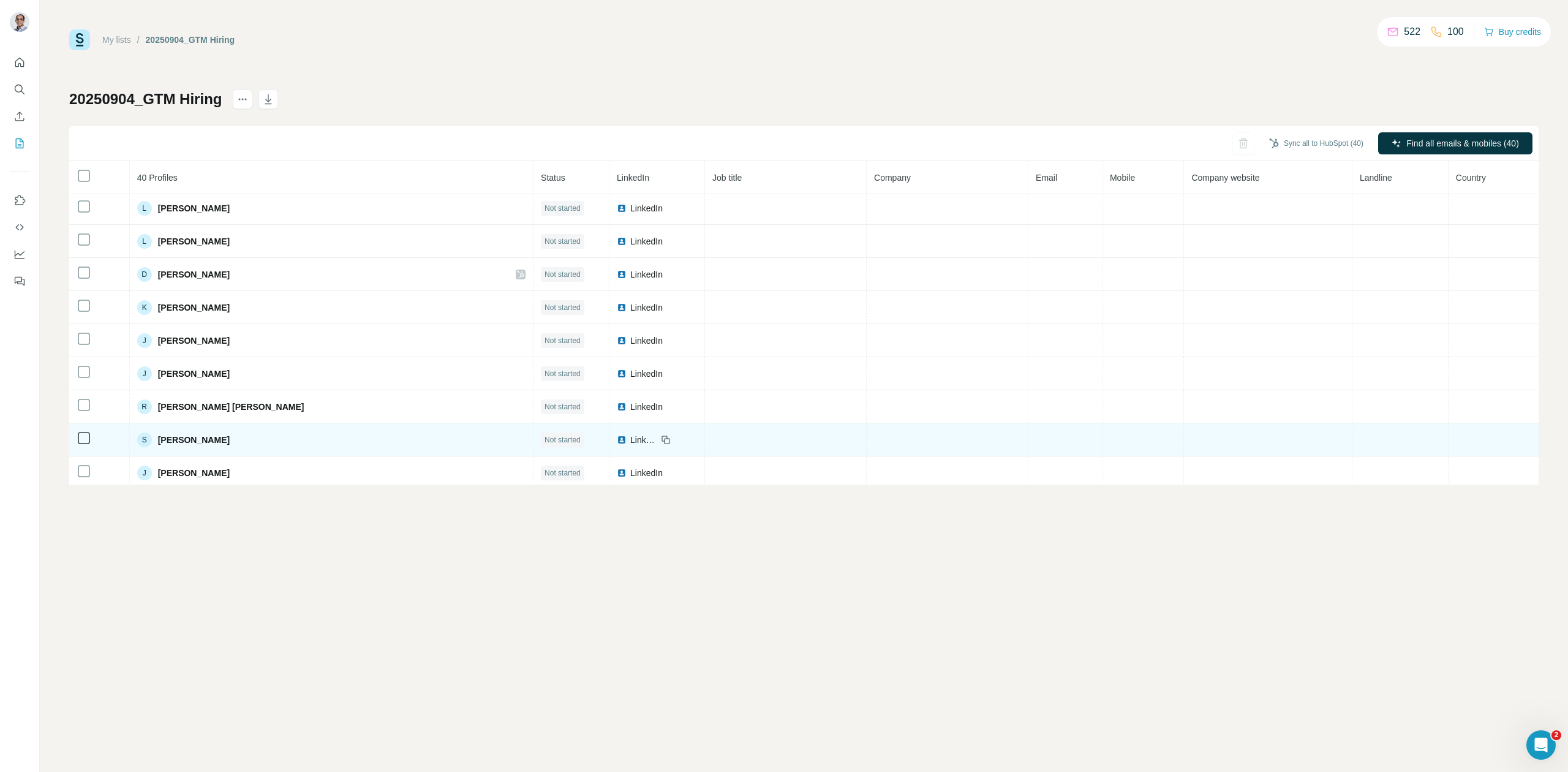
scroll to position [1050, 0]
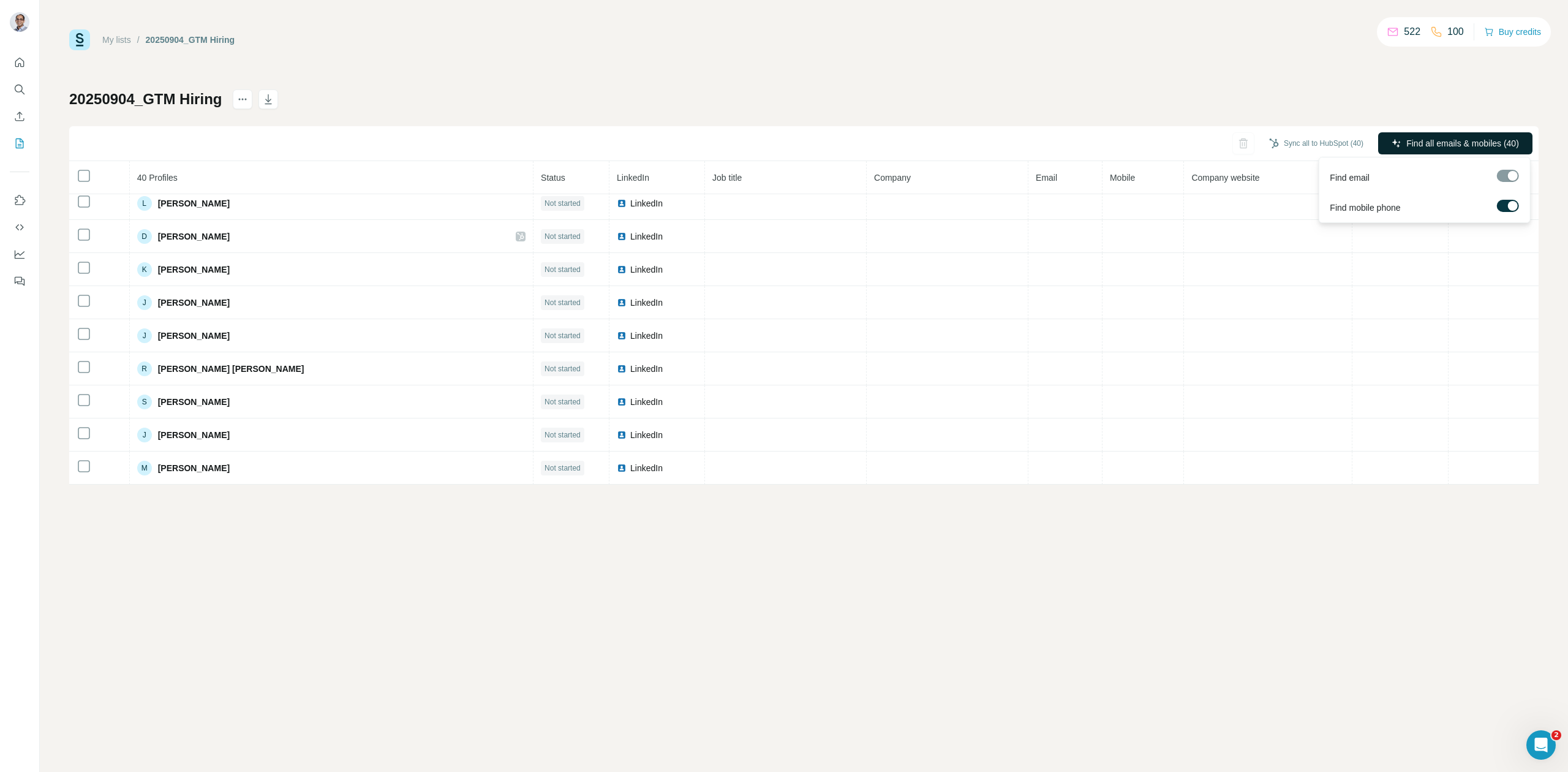
click at [1488, 141] on span "Find all emails & mobiles (40)" at bounding box center [1462, 143] width 113 height 12
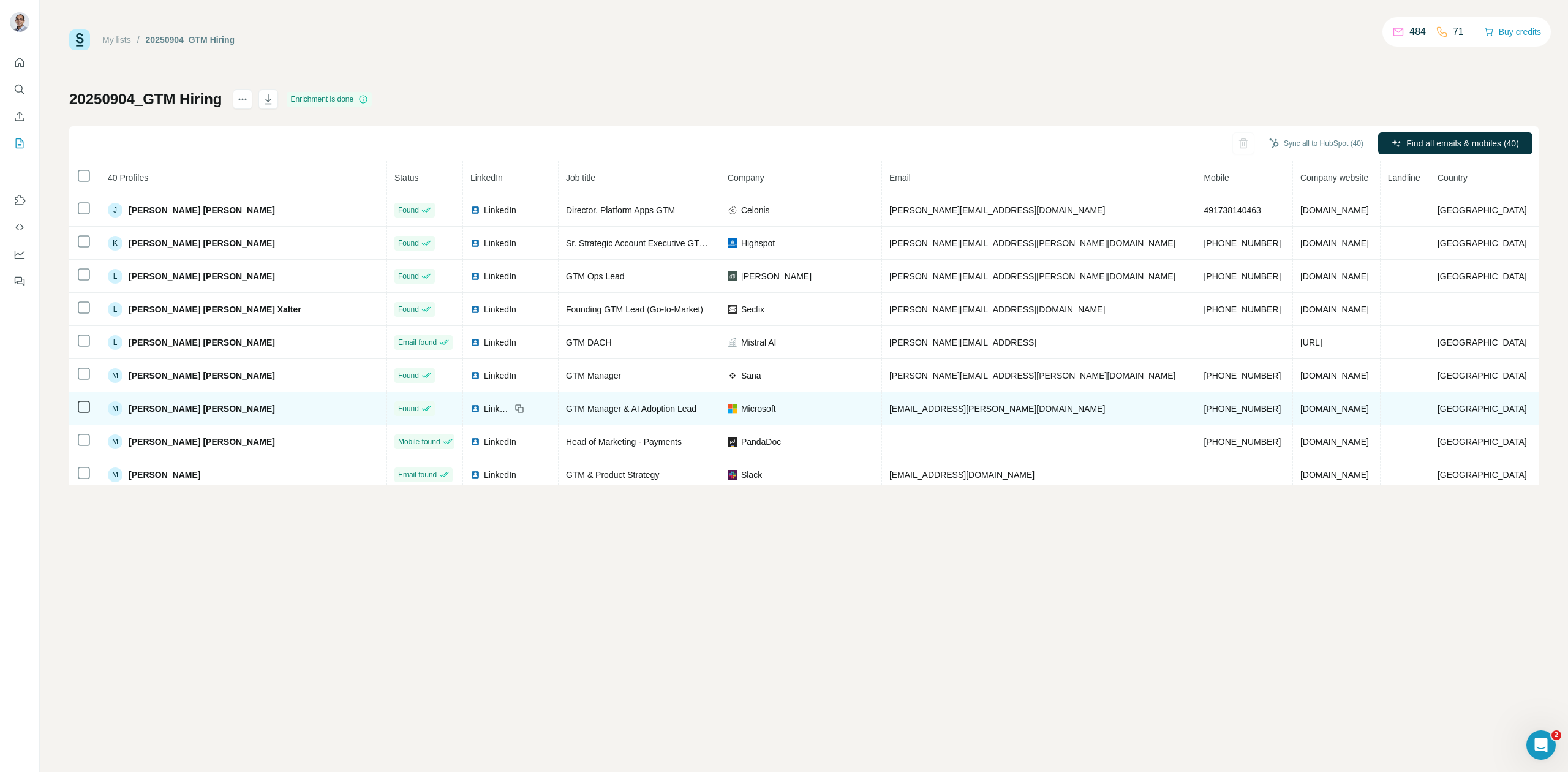
scroll to position [2020, 0]
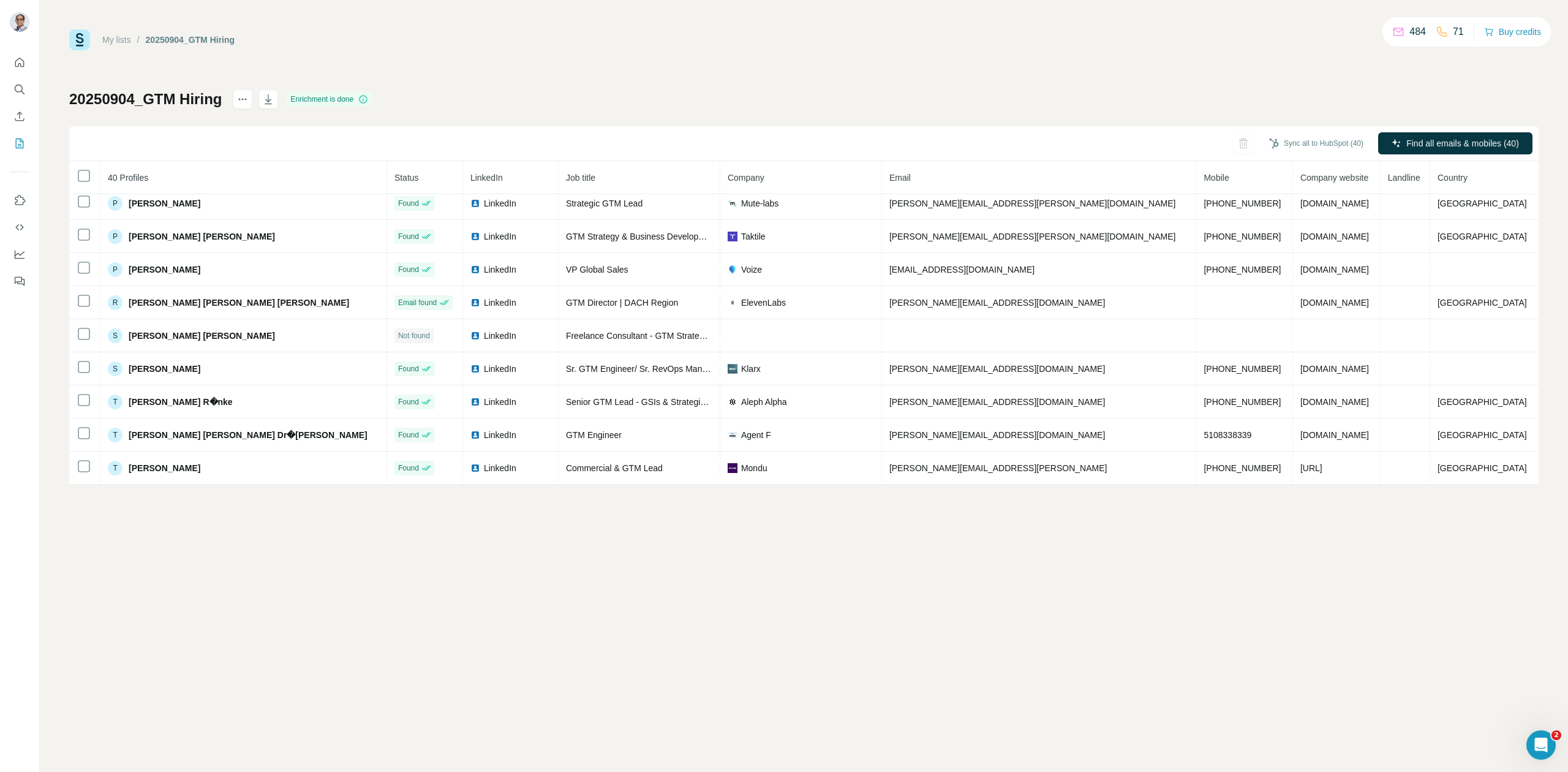
click at [925, 612] on div "My lists / 20250904_GTM Hiring 484 71 Buy credits 20250904_GTM Hiring Enrichmen…" at bounding box center [804, 386] width 1528 height 772
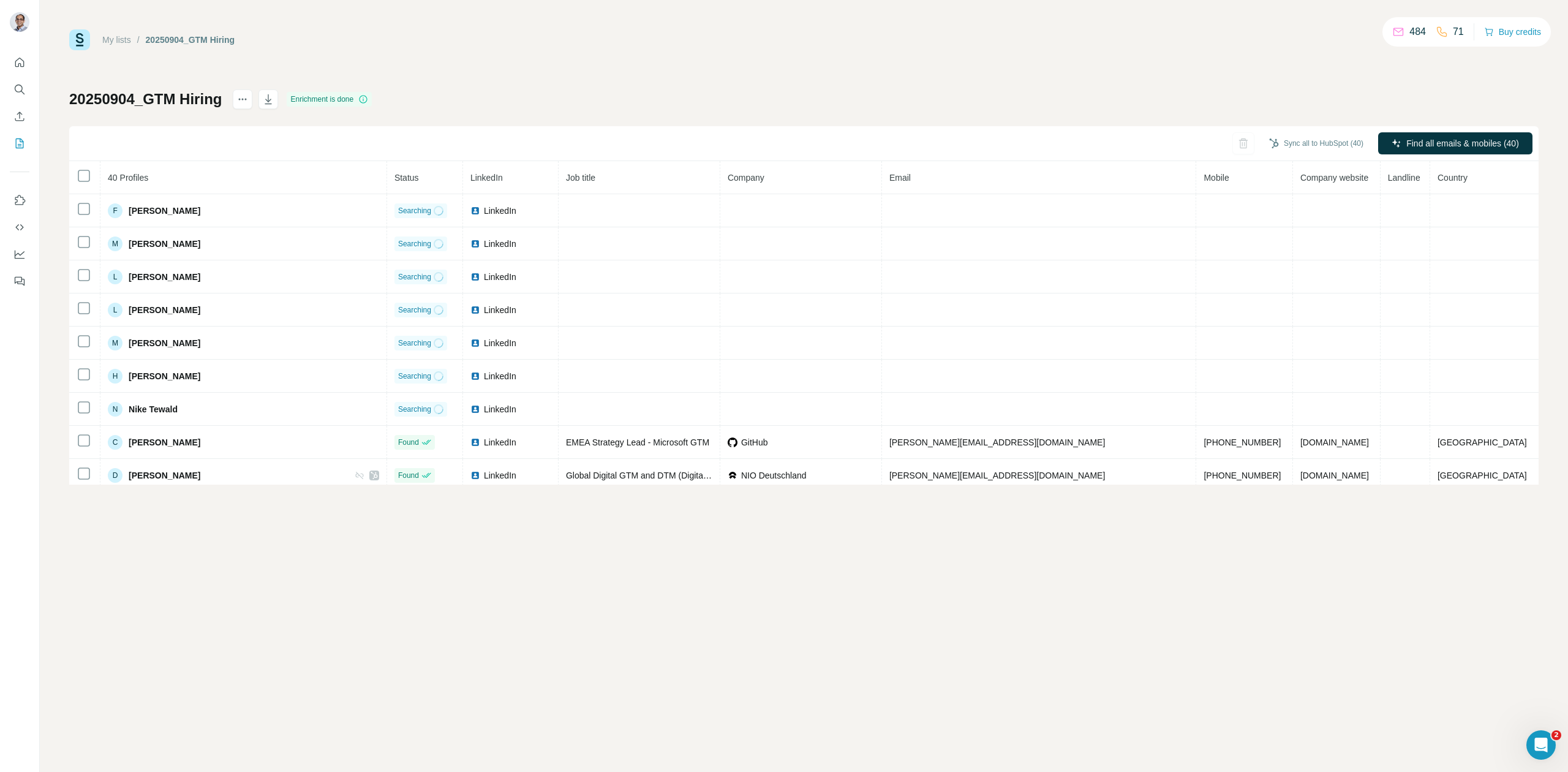
scroll to position [735, 0]
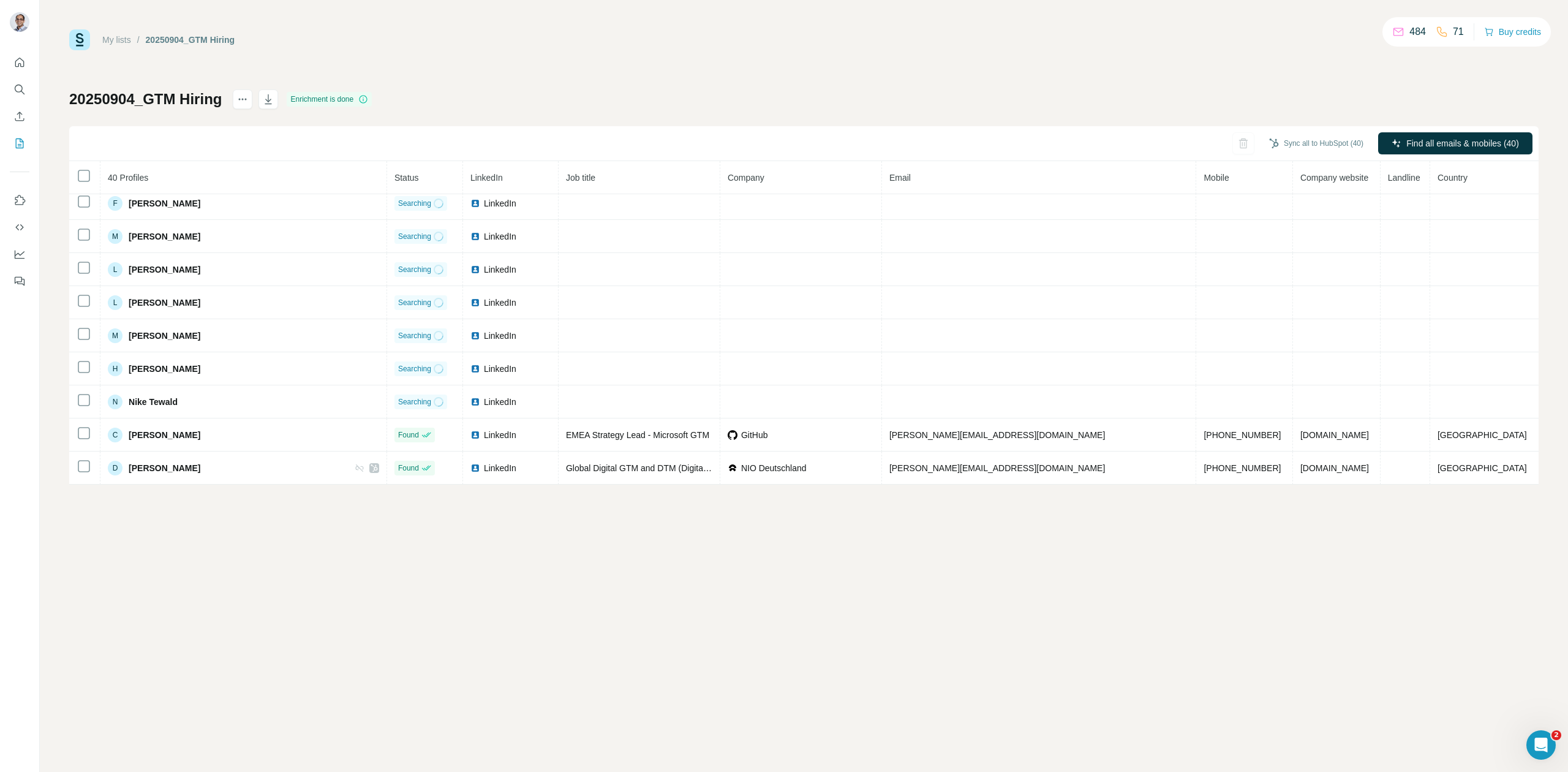
click at [552, 64] on div "My lists / 20250904_GTM Hiring 484 71 Buy credits 20250904_GTM Hiring Enrichmen…" at bounding box center [804, 257] width 1470 height 455
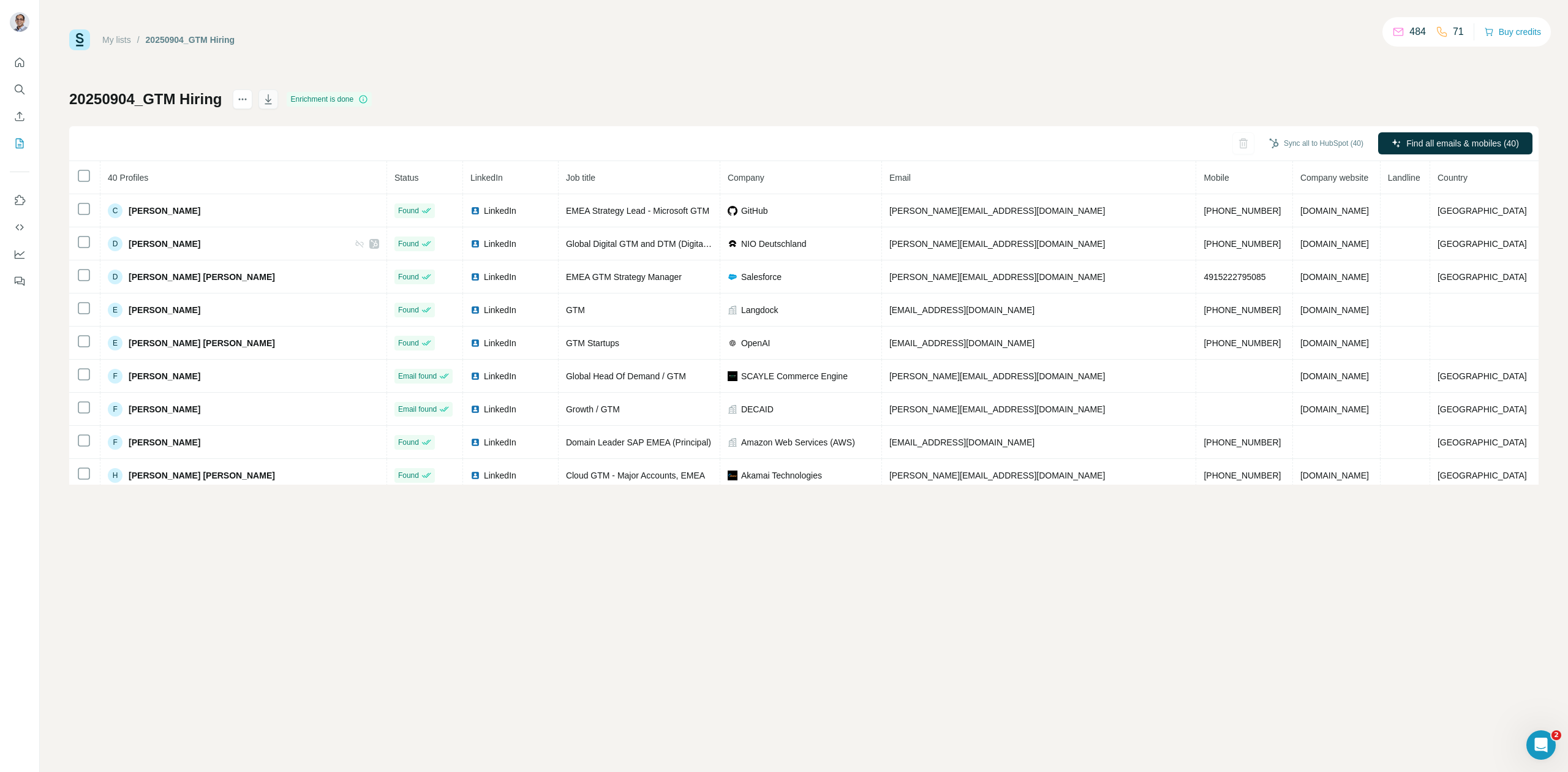
click at [274, 99] on icon "button" at bounding box center [268, 99] width 12 height 12
